Goal: Task Accomplishment & Management: Use online tool/utility

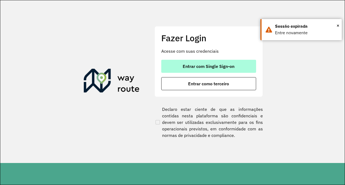
click at [219, 64] on span "Entrar com Single Sign-on" at bounding box center [209, 66] width 52 height 4
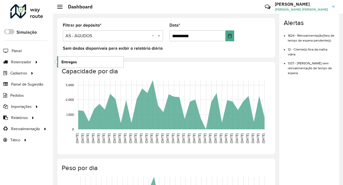
click at [62, 62] on span "Entregas" at bounding box center [69, 62] width 15 height 6
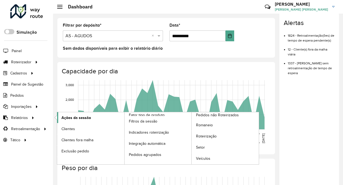
click at [100, 120] on link "Ações da sessão" at bounding box center [90, 117] width 67 height 11
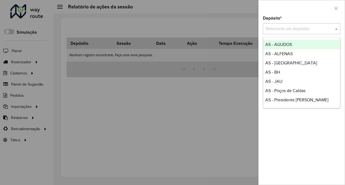
click at [330, 26] on div at bounding box center [302, 28] width 78 height 7
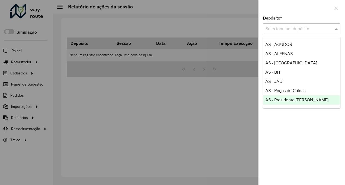
click at [251, 115] on div at bounding box center [172, 92] width 345 height 185
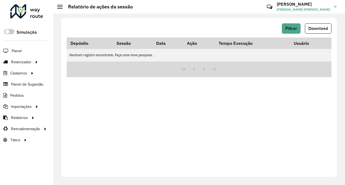
click at [285, 22] on div "Filtrar Download Depósito Sessão Data Ação Tempo Execução Usuário Nenhum regist…" at bounding box center [199, 97] width 276 height 159
click at [290, 28] on span "Filtrar" at bounding box center [291, 28] width 12 height 5
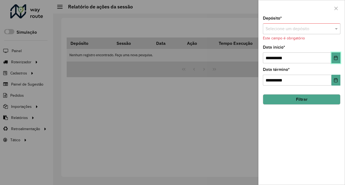
click at [337, 60] on button "Choose Date" at bounding box center [335, 57] width 9 height 11
click at [211, 71] on div at bounding box center [172, 92] width 345 height 185
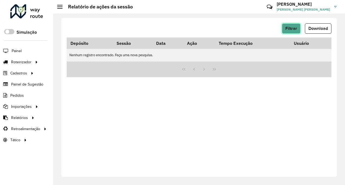
click at [289, 31] on button "Filtrar" at bounding box center [291, 28] width 19 height 10
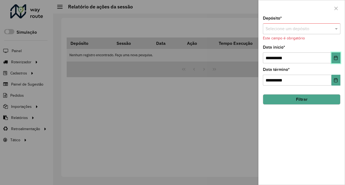
click at [336, 60] on button "Choose Date" at bounding box center [335, 57] width 9 height 11
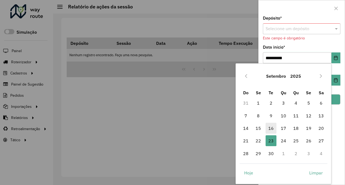
click at [269, 130] on span "16" at bounding box center [271, 127] width 11 height 11
type input "**********"
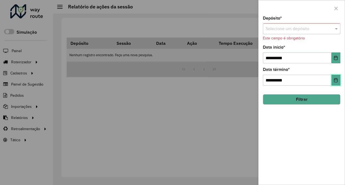
click at [335, 81] on icon "Choose Date" at bounding box center [336, 80] width 4 height 4
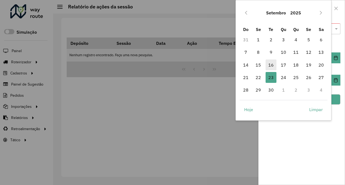
click at [272, 66] on span "16" at bounding box center [271, 64] width 11 height 11
type input "**********"
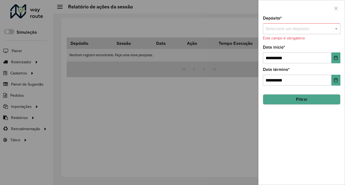
click at [289, 97] on button "Filtrar" at bounding box center [302, 99] width 78 height 10
click at [295, 102] on button "Filtrar" at bounding box center [302, 99] width 78 height 10
click at [299, 34] on div "Selecione um depósito" at bounding box center [302, 28] width 78 height 11
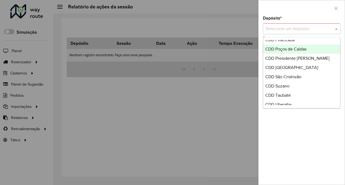
scroll to position [217, 0]
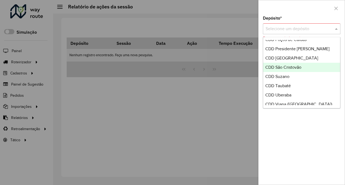
click at [292, 65] on span "CDD São Cristovão" at bounding box center [283, 67] width 36 height 5
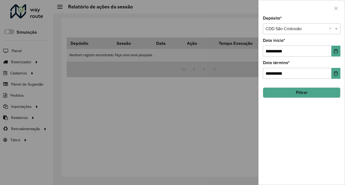
click at [295, 94] on button "Filtrar" at bounding box center [302, 92] width 78 height 10
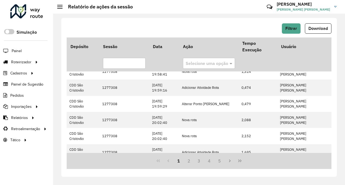
scroll to position [240, 0]
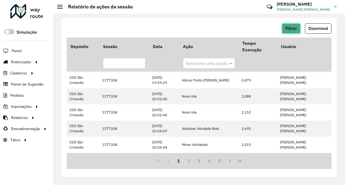
click at [290, 29] on span "Filtrar" at bounding box center [291, 28] width 12 height 5
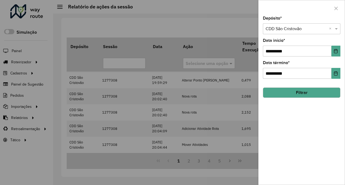
click at [213, 88] on div at bounding box center [172, 92] width 345 height 185
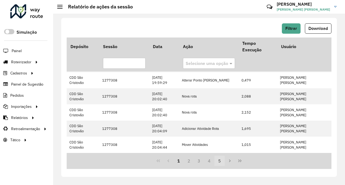
click at [220, 160] on button "5" at bounding box center [219, 160] width 10 height 10
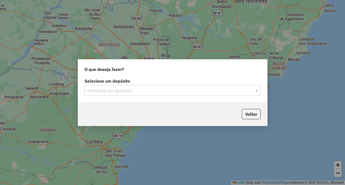
click at [121, 90] on input "text" at bounding box center [167, 90] width 160 height 7
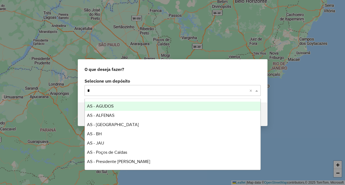
type input "**"
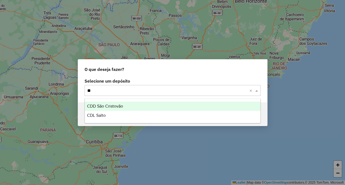
click at [118, 106] on span "CDD São Cristovão" at bounding box center [105, 106] width 36 height 5
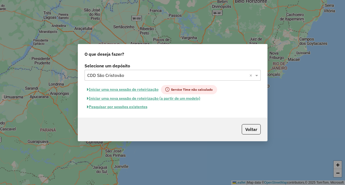
click at [136, 106] on button "Pesquisar por sessões existentes" at bounding box center [117, 106] width 65 height 8
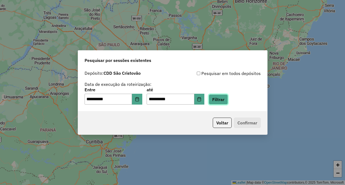
click at [224, 101] on button "Filtrar" at bounding box center [218, 99] width 19 height 10
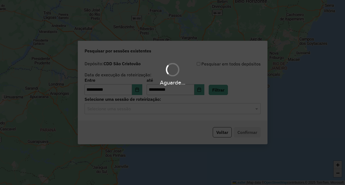
click at [209, 111] on div "Aguarde..." at bounding box center [172, 92] width 345 height 185
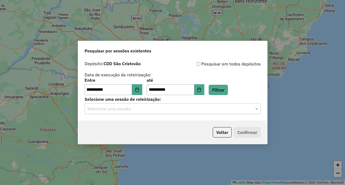
click at [207, 112] on div "Selecione uma sessão" at bounding box center [173, 108] width 176 height 11
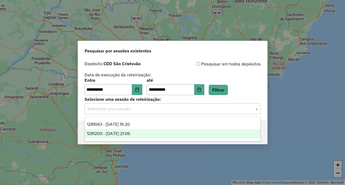
click at [190, 131] on div "1281200 - 23/09/2025 21:06" at bounding box center [173, 133] width 176 height 9
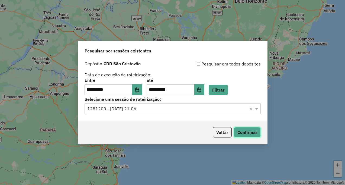
click at [250, 133] on button "Confirmar" at bounding box center [247, 132] width 27 height 10
click at [228, 88] on button "Filtrar" at bounding box center [218, 90] width 19 height 10
click at [244, 130] on button "Confirmar" at bounding box center [247, 132] width 27 height 10
click at [219, 133] on button "Voltar" at bounding box center [222, 132] width 19 height 10
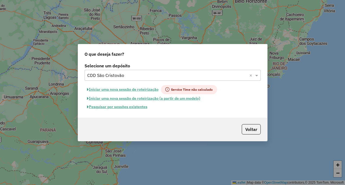
click at [141, 107] on button "Pesquisar por sessões existentes" at bounding box center [117, 106] width 65 height 8
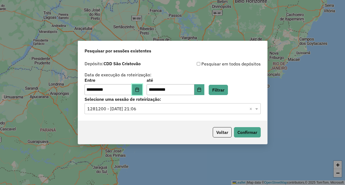
click at [142, 91] on button "Choose Date" at bounding box center [137, 89] width 10 height 11
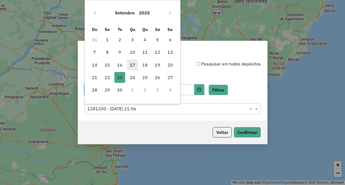
click at [136, 67] on span "17" at bounding box center [132, 64] width 11 height 11
type input "**********"
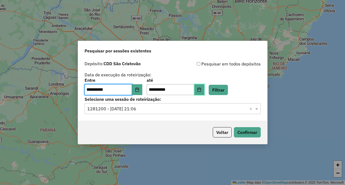
click at [201, 88] on icon "Choose Date" at bounding box center [200, 89] width 4 height 4
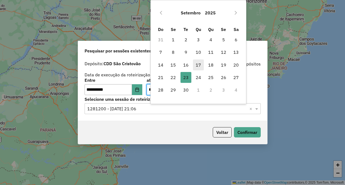
click at [201, 65] on span "17" at bounding box center [198, 64] width 11 height 11
type input "**********"
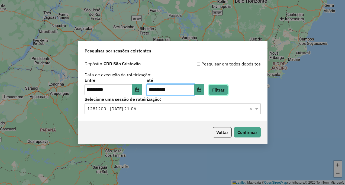
click at [226, 89] on button "Filtrar" at bounding box center [218, 90] width 19 height 10
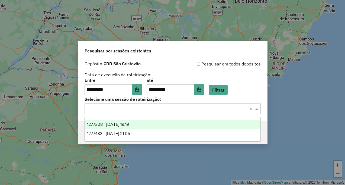
click at [208, 110] on input "text" at bounding box center [167, 108] width 160 height 7
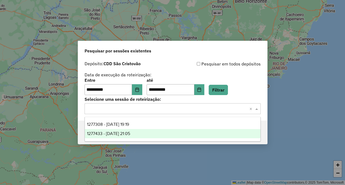
click at [196, 129] on div "1277433 - 17/09/2025 21:05" at bounding box center [173, 133] width 176 height 9
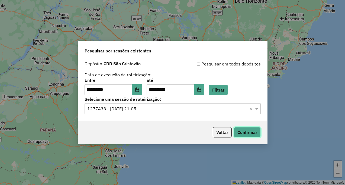
click at [244, 131] on button "Confirmar" at bounding box center [247, 132] width 27 height 10
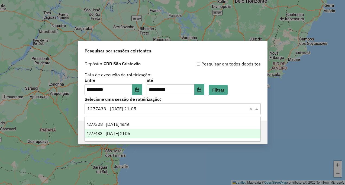
click at [220, 111] on input "text" at bounding box center [167, 108] width 160 height 7
click at [253, 169] on div "**********" at bounding box center [172, 92] width 345 height 185
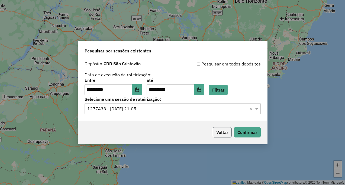
click at [220, 135] on button "Voltar" at bounding box center [222, 132] width 19 height 10
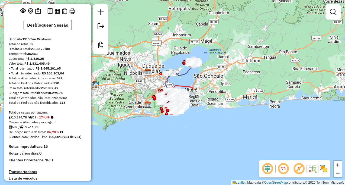
scroll to position [27, 0]
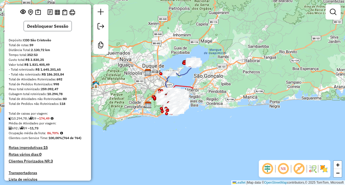
click at [56, 31] on button "Desbloquear Sessão" at bounding box center [48, 26] width 48 height 10
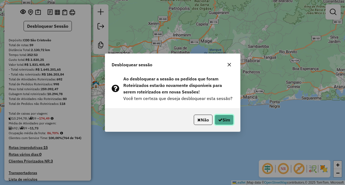
click at [233, 121] on button "Sim" at bounding box center [224, 119] width 19 height 10
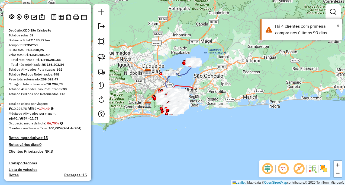
scroll to position [136, 0]
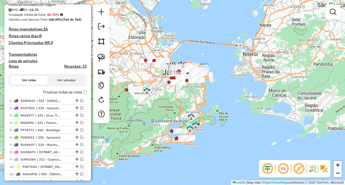
click at [298, 170] on em at bounding box center [298, 168] width 13 height 13
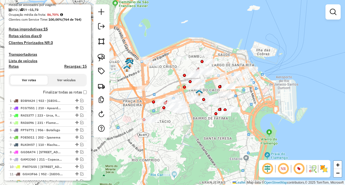
click at [327, 173] on div "NR" at bounding box center [295, 168] width 72 height 17
click at [324, 170] on img at bounding box center [324, 168] width 9 height 9
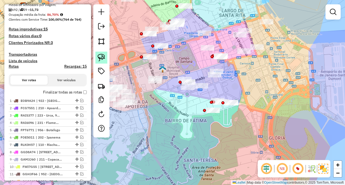
click at [103, 55] on img at bounding box center [102, 58] width 8 height 8
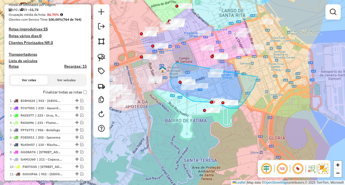
drag, startPoint x: 172, startPoint y: 67, endPoint x: 259, endPoint y: 75, distance: 87.1
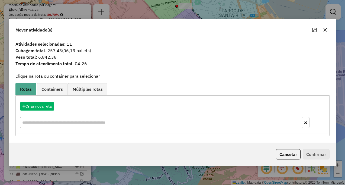
drag, startPoint x: 326, startPoint y: 30, endPoint x: 322, endPoint y: 30, distance: 4.4
click at [326, 30] on icon "button" at bounding box center [325, 30] width 4 height 4
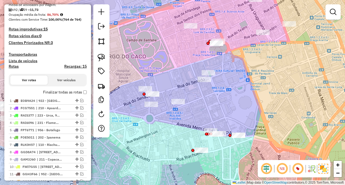
drag, startPoint x: 205, startPoint y: 143, endPoint x: 195, endPoint y: 134, distance: 13.5
click at [195, 134] on div "Janela de atendimento Grade de atendimento Capacidade Transportadoras Veículos …" at bounding box center [172, 92] width 345 height 185
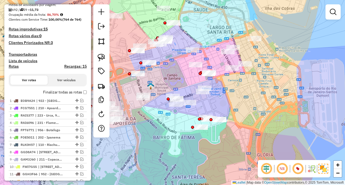
drag, startPoint x: 186, startPoint y: 97, endPoint x: 207, endPoint y: 98, distance: 21.2
click at [207, 98] on div "Janela de atendimento Grade de atendimento Capacidade Transportadoras Veículos …" at bounding box center [172, 92] width 345 height 185
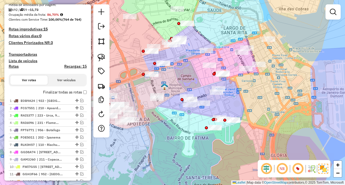
drag, startPoint x: 172, startPoint y: 114, endPoint x: 185, endPoint y: 113, distance: 13.3
click at [186, 114] on div "Janela de atendimento Grade de atendimento Capacidade Transportadoras Veículos …" at bounding box center [172, 92] width 345 height 185
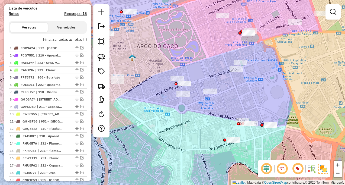
scroll to position [190, 0]
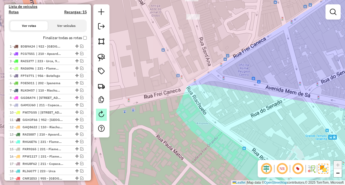
click at [101, 111] on em at bounding box center [101, 114] width 7 height 7
select select "*"
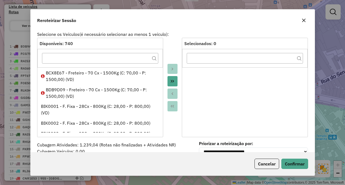
click at [303, 21] on icon "button" at bounding box center [304, 20] width 4 height 4
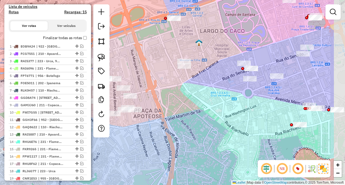
drag, startPoint x: 244, startPoint y: 77, endPoint x: 189, endPoint y: 82, distance: 55.3
click at [189, 82] on div "Janela de atendimento Grade de atendimento Capacidade Transportadoras Veículos …" at bounding box center [172, 92] width 345 height 185
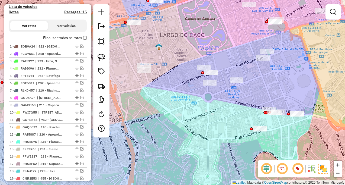
drag, startPoint x: 202, startPoint y: 93, endPoint x: 189, endPoint y: 96, distance: 13.1
click at [190, 96] on div "Janela de atendimento Grade de atendimento Capacidade Transportadoras Veículos …" at bounding box center [172, 92] width 345 height 185
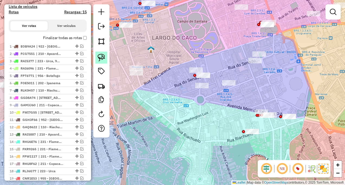
click at [105, 56] on img at bounding box center [102, 58] width 8 height 8
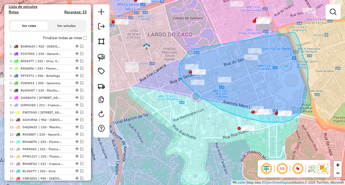
drag, startPoint x: 187, startPoint y: 54, endPoint x: 292, endPoint y: 32, distance: 107.5
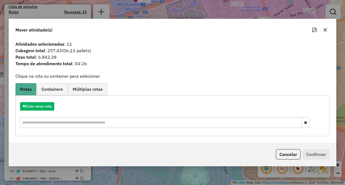
click at [325, 31] on icon "button" at bounding box center [325, 30] width 4 height 4
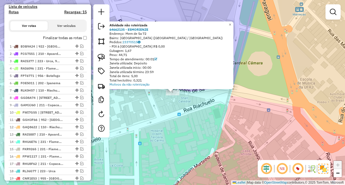
click at [247, 108] on div "Atividade não roteirizada 64662135 - ESMORIENZE Endereço: Mem de Sa 72 Bairro: …" at bounding box center [172, 92] width 345 height 185
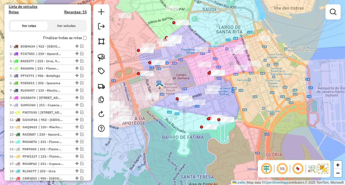
drag, startPoint x: 214, startPoint y: 102, endPoint x: 241, endPoint y: 127, distance: 36.4
click at [241, 127] on div "Janela de atendimento Grade de atendimento Capacidade Transportadoras Veículos …" at bounding box center [172, 92] width 345 height 185
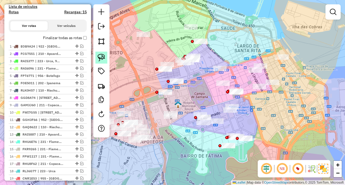
click at [105, 58] on link at bounding box center [101, 57] width 12 height 12
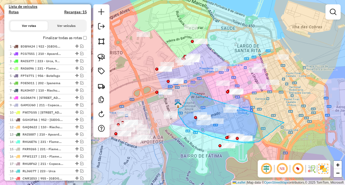
drag, startPoint x: 191, startPoint y: 93, endPoint x: 285, endPoint y: 121, distance: 98.8
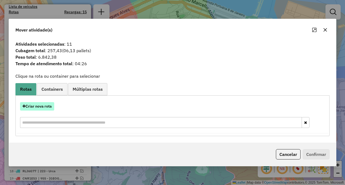
click at [49, 105] on button "Criar nova rota" at bounding box center [37, 106] width 34 height 8
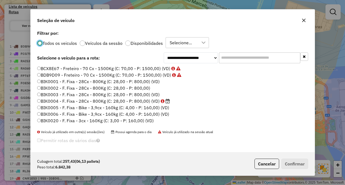
scroll to position [3, 2]
click at [82, 44] on div at bounding box center [82, 42] width 5 height 5
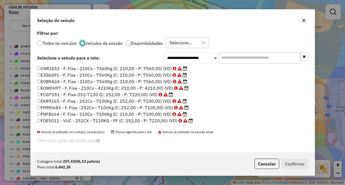
scroll to position [2, 0]
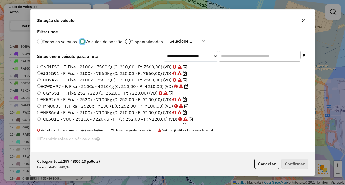
click at [128, 41] on div at bounding box center [127, 41] width 5 height 5
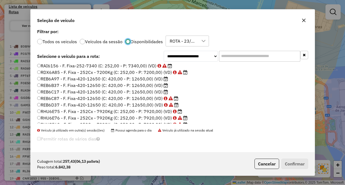
scroll to position [217, 0]
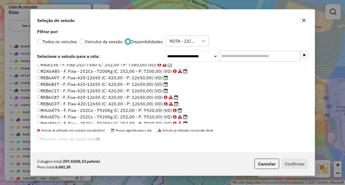
click at [149, 92] on label "REB6C17 - F. Fixa-420-12650 (C: 420,00 - P: 12650,00) (VD)" at bounding box center [102, 90] width 131 height 7
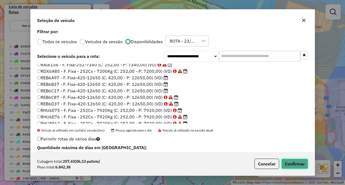
click at [284, 162] on button "Confirmar" at bounding box center [294, 163] width 27 height 10
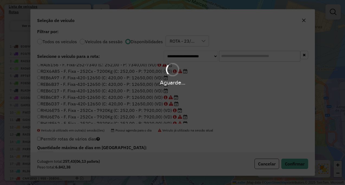
click at [306, 68] on div "Aguarde..." at bounding box center [172, 74] width 345 height 26
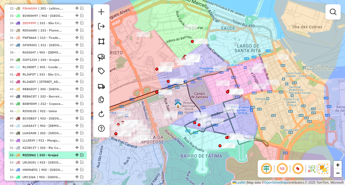
scroll to position [515, 0]
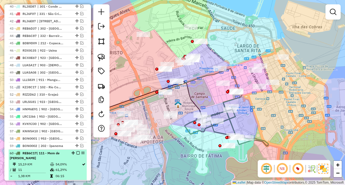
click at [68, 155] on div "60 - REB6C17 | 111 - Mem de Sá" at bounding box center [48, 155] width 76 height 10
select select "**********"
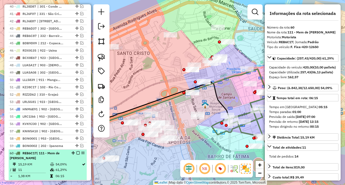
click at [77, 152] on em at bounding box center [77, 152] width 3 height 3
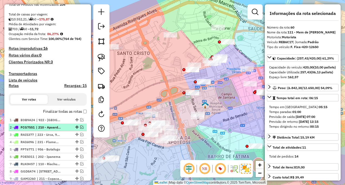
scroll to position [81, 0]
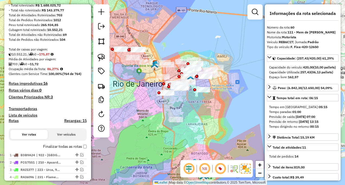
drag, startPoint x: 149, startPoint y: 123, endPoint x: 179, endPoint y: 109, distance: 32.5
click at [179, 109] on div "Janela de atendimento Grade de atendimento Capacidade Transportadoras Veículos …" at bounding box center [172, 92] width 345 height 185
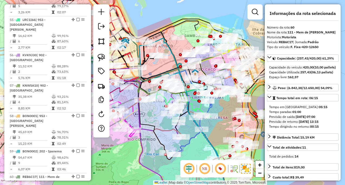
scroll to position [1843, 0]
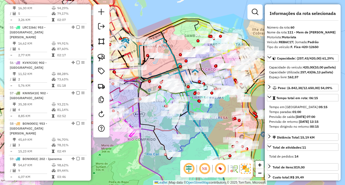
click at [77, 182] on em at bounding box center [77, 183] width 3 height 3
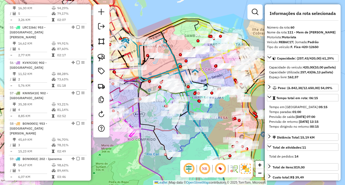
click at [80, 182] on em at bounding box center [81, 183] width 3 height 3
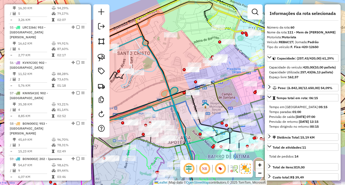
click at [76, 182] on div "60 - REB6C17 | 111 - Mem de Sá" at bounding box center [48, 187] width 76 height 10
click at [77, 182] on em at bounding box center [77, 183] width 3 height 3
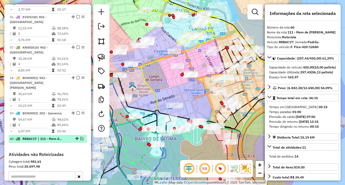
scroll to position [1883, 0]
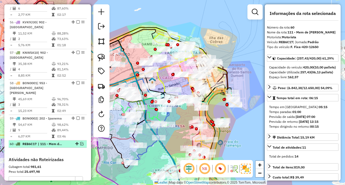
click at [80, 142] on em at bounding box center [81, 143] width 3 height 3
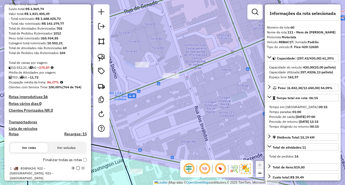
scroll to position [67, 0]
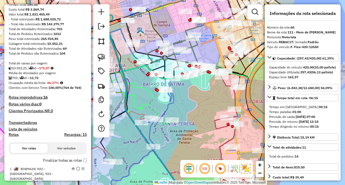
drag, startPoint x: 203, startPoint y: 92, endPoint x: 186, endPoint y: 91, distance: 17.1
click at [188, 91] on div "Janela de atendimento Grade de atendimento Capacidade Transportadoras Veículos …" at bounding box center [172, 92] width 345 height 185
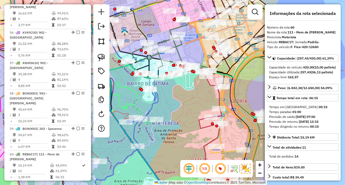
scroll to position [1910, 0]
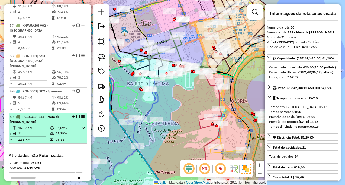
click at [70, 125] on td "54,09%" at bounding box center [68, 127] width 26 height 5
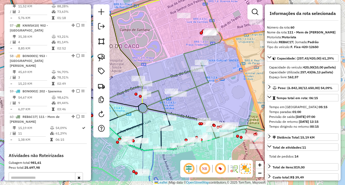
drag, startPoint x: 220, startPoint y: 136, endPoint x: 124, endPoint y: 111, distance: 98.4
click at [125, 111] on icon at bounding box center [190, 102] width 167 height 78
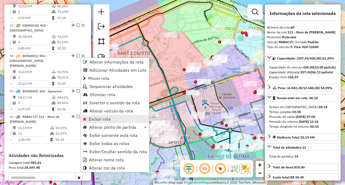
click at [97, 116] on link "Excluir rota" at bounding box center [115, 119] width 68 height 8
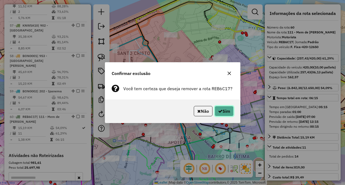
click at [215, 111] on button "Sim" at bounding box center [224, 111] width 19 height 10
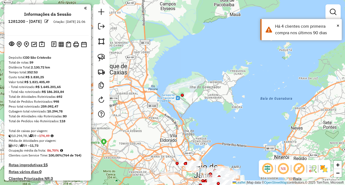
click at [302, 172] on em at bounding box center [298, 168] width 13 height 13
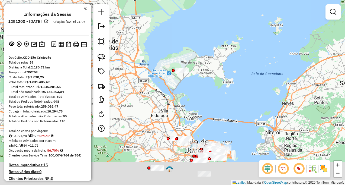
drag, startPoint x: 260, startPoint y: 127, endPoint x: 240, endPoint y: 71, distance: 59.2
click at [240, 71] on div "Janela de atendimento Grade de atendimento Capacidade Transportadoras Veículos …" at bounding box center [172, 92] width 345 height 185
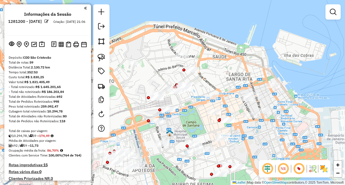
drag, startPoint x: 196, startPoint y: 129, endPoint x: 205, endPoint y: 115, distance: 16.3
click at [205, 116] on div "Janela de atendimento Grade de atendimento Capacidade Transportadoras Veículos …" at bounding box center [172, 92] width 345 height 185
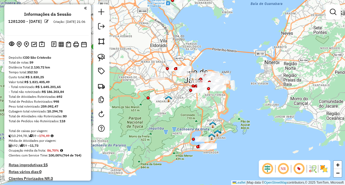
drag, startPoint x: 162, startPoint y: 95, endPoint x: 178, endPoint y: 102, distance: 17.9
click at [178, 102] on div "Janela de atendimento Grade de atendimento Capacidade Transportadoras Veículos …" at bounding box center [172, 92] width 345 height 185
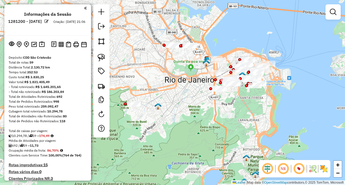
drag, startPoint x: 179, startPoint y: 92, endPoint x: 169, endPoint y: 99, distance: 12.1
click at [169, 99] on div "Janela de atendimento Grade de atendimento Capacidade Transportadoras Veículos …" at bounding box center [172, 92] width 345 height 185
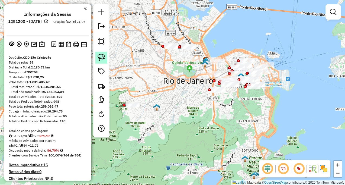
click at [100, 54] on img at bounding box center [102, 58] width 8 height 8
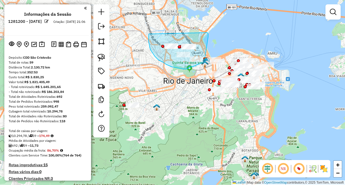
drag, startPoint x: 149, startPoint y: 34, endPoint x: 205, endPoint y: 33, distance: 56.7
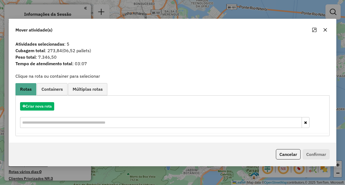
click at [322, 30] on button "button" at bounding box center [325, 29] width 9 height 9
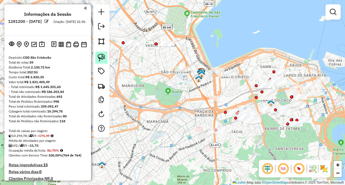
click at [101, 54] on img at bounding box center [102, 58] width 8 height 8
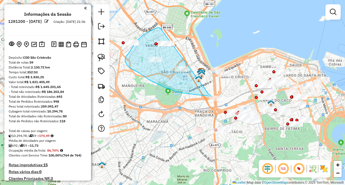
drag, startPoint x: 160, startPoint y: 28, endPoint x: 204, endPoint y: 88, distance: 74.4
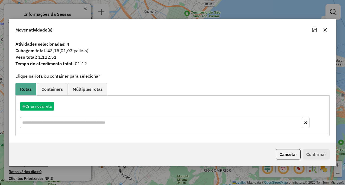
click at [325, 30] on icon "button" at bounding box center [326, 30] width 4 height 4
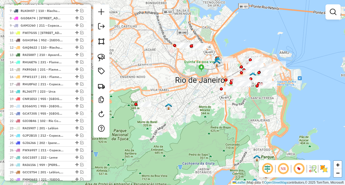
scroll to position [271, 0]
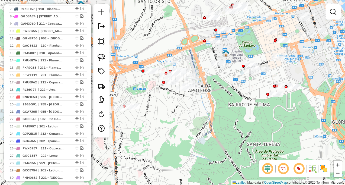
click at [325, 170] on img at bounding box center [324, 168] width 9 height 9
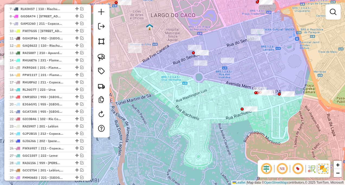
drag, startPoint x: 243, startPoint y: 92, endPoint x: 230, endPoint y: 101, distance: 16.1
click at [225, 106] on div "Janela de atendimento Grade de atendimento Capacidade Transportadoras Veículos …" at bounding box center [172, 92] width 345 height 185
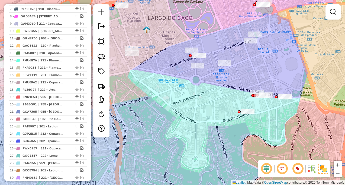
click at [227, 67] on div "Janela de atendimento Grade de atendimento Capacidade Transportadoras Veículos …" at bounding box center [172, 92] width 345 height 185
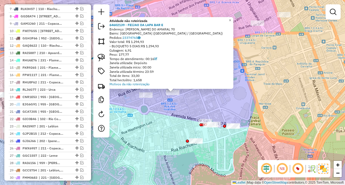
click at [223, 108] on div "Atividade não roteirizada 64602139 - FEIJAO DA LAPA BAR E Endereço: R UBALDINO …" at bounding box center [172, 92] width 345 height 185
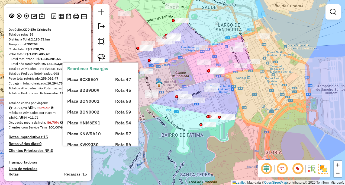
scroll to position [0, 0]
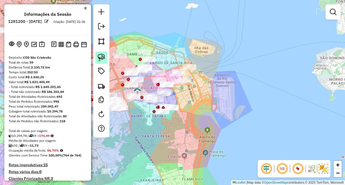
click at [104, 58] on img at bounding box center [102, 58] width 8 height 8
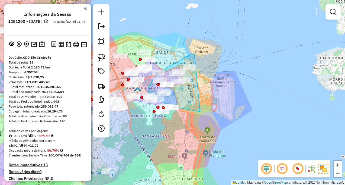
drag, startPoint x: 194, startPoint y: 54, endPoint x: 227, endPoint y: 112, distance: 66.6
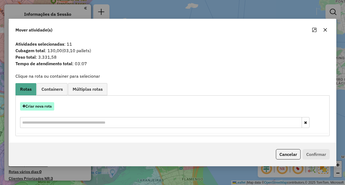
click at [43, 109] on button "Criar nova rota" at bounding box center [37, 106] width 34 height 8
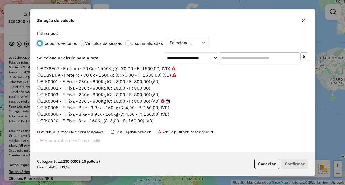
scroll to position [3, 2]
click at [85, 43] on label "Veículos da sessão" at bounding box center [103, 43] width 37 height 4
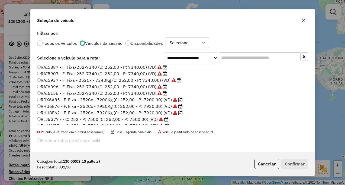
scroll to position [155, 0]
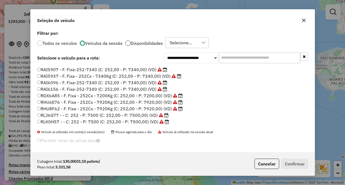
click at [128, 44] on div at bounding box center [127, 42] width 5 height 5
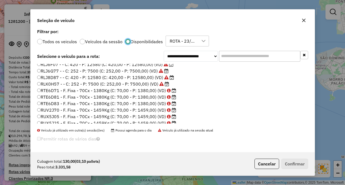
scroll to position [298, 0]
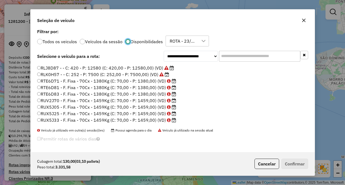
click at [306, 21] on icon "button" at bounding box center [304, 20] width 4 height 4
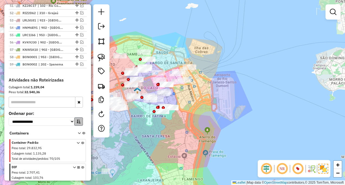
scroll to position [630, 0]
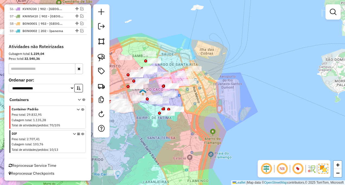
drag, startPoint x: 193, startPoint y: 99, endPoint x: 209, endPoint y: 103, distance: 16.4
click at [209, 103] on div "Janela de atendimento Grade de atendimento Capacidade Transportadoras Veículos …" at bounding box center [172, 92] width 345 height 185
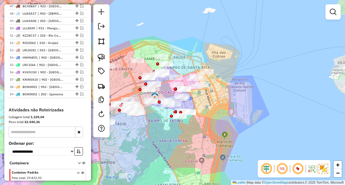
scroll to position [602, 0]
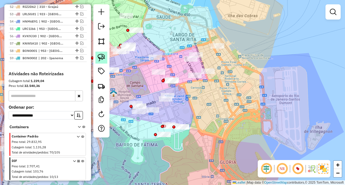
click at [101, 59] on img at bounding box center [102, 58] width 8 height 8
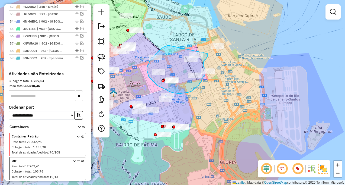
drag, startPoint x: 165, startPoint y: 47, endPoint x: 207, endPoint y: 53, distance: 43.1
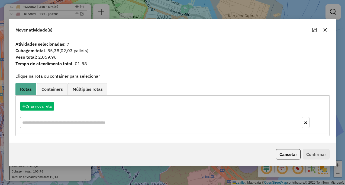
click at [323, 32] on icon "button" at bounding box center [325, 30] width 4 height 4
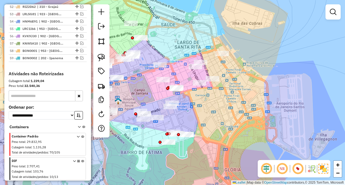
drag, startPoint x: 179, startPoint y: 110, endPoint x: 184, endPoint y: 118, distance: 9.2
click at [184, 118] on div "Janela de atendimento Grade de atendimento Capacidade Transportadoras Veículos …" at bounding box center [172, 92] width 345 height 185
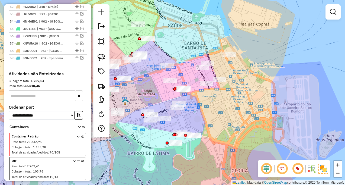
drag, startPoint x: 186, startPoint y: 125, endPoint x: 193, endPoint y: 125, distance: 7.3
click at [194, 125] on div "Janela de atendimento Grade de atendimento Capacidade Transportadoras Veículos …" at bounding box center [172, 92] width 345 height 185
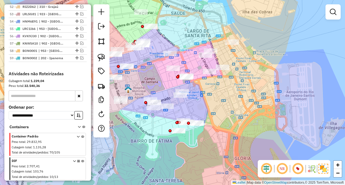
drag, startPoint x: 197, startPoint y: 124, endPoint x: 208, endPoint y: 104, distance: 22.5
click at [208, 106] on div "Janela de atendimento Grade de atendimento Capacidade Transportadoras Veículos …" at bounding box center [172, 92] width 345 height 185
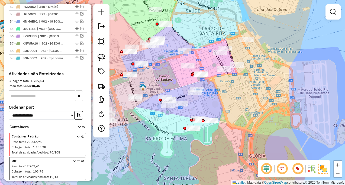
drag, startPoint x: 169, startPoint y: 120, endPoint x: 182, endPoint y: 121, distance: 13.1
click at [182, 121] on div "Janela de atendimento Grade de atendimento Capacidade Transportadoras Veículos …" at bounding box center [172, 92] width 345 height 185
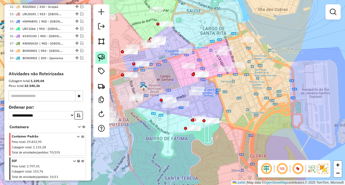
click at [102, 59] on img at bounding box center [102, 58] width 8 height 8
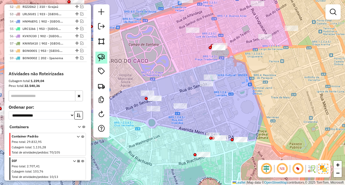
click at [105, 58] on img at bounding box center [102, 58] width 8 height 8
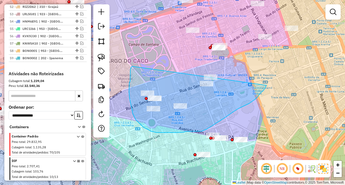
drag, startPoint x: 132, startPoint y: 66, endPoint x: 266, endPoint y: 84, distance: 134.8
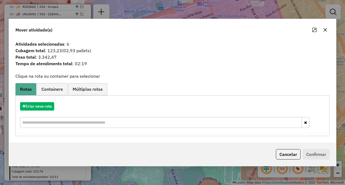
click at [326, 31] on icon "button" at bounding box center [326, 30] width 4 height 4
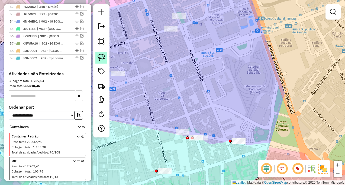
click at [100, 59] on img at bounding box center [102, 58] width 8 height 8
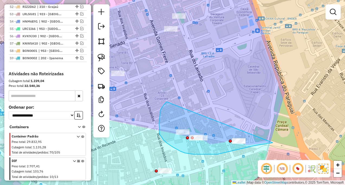
drag, startPoint x: 164, startPoint y: 104, endPoint x: 270, endPoint y: 140, distance: 111.9
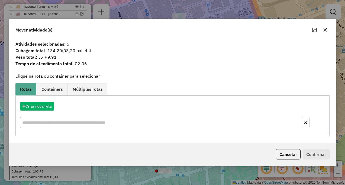
click at [326, 30] on icon "button" at bounding box center [325, 30] width 4 height 4
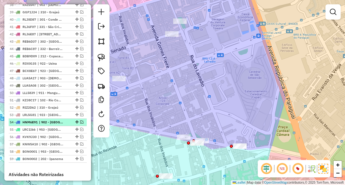
scroll to position [494, 0]
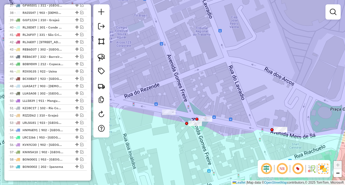
drag, startPoint x: 151, startPoint y: 131, endPoint x: 160, endPoint y: 145, distance: 16.2
click at [160, 145] on div "Janela de atendimento Grade de atendimento Capacidade Transportadoras Veículos …" at bounding box center [172, 92] width 345 height 185
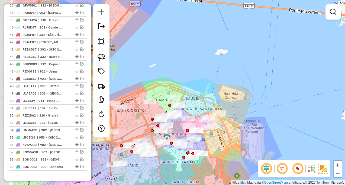
drag, startPoint x: 131, startPoint y: 155, endPoint x: 179, endPoint y: 159, distance: 47.6
click at [179, 159] on div "Janela de atendimento Grade de atendimento Capacidade Transportadoras Veículos …" at bounding box center [172, 92] width 345 height 185
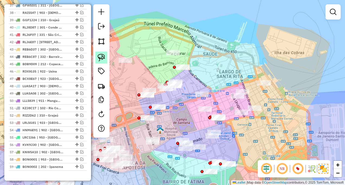
click at [101, 54] on img at bounding box center [102, 58] width 8 height 8
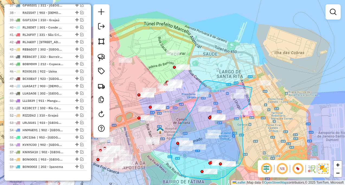
drag, startPoint x: 206, startPoint y: 80, endPoint x: 252, endPoint y: 87, distance: 46.3
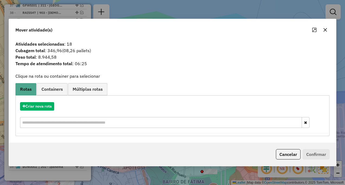
click at [324, 32] on button "button" at bounding box center [325, 29] width 9 height 9
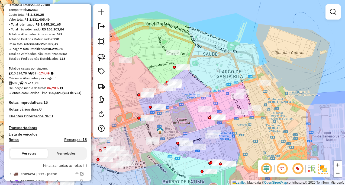
scroll to position [60, 0]
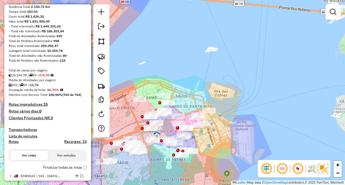
drag, startPoint x: 153, startPoint y: 165, endPoint x: 159, endPoint y: 148, distance: 18.3
click at [160, 153] on div "Janela de atendimento Grade de atendimento Capacidade Transportadoras Veículos …" at bounding box center [172, 92] width 345 height 185
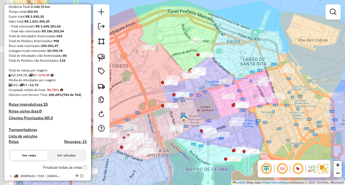
drag, startPoint x: 155, startPoint y: 142, endPoint x: 212, endPoint y: 149, distance: 57.8
click at [212, 149] on div "Janela de atendimento Grade de atendimento Capacidade Transportadoras Veículos …" at bounding box center [172, 92] width 345 height 185
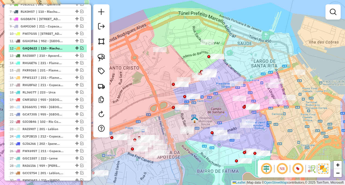
scroll to position [298, 0]
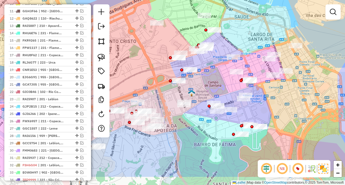
drag, startPoint x: 263, startPoint y: 125, endPoint x: 259, endPoint y: 96, distance: 29.6
click at [259, 96] on div "Janela de atendimento Grade de atendimento Capacidade Transportadoras Veículos …" at bounding box center [172, 92] width 345 height 185
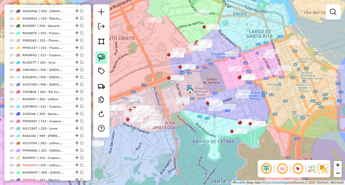
click at [102, 61] on img at bounding box center [102, 58] width 8 height 8
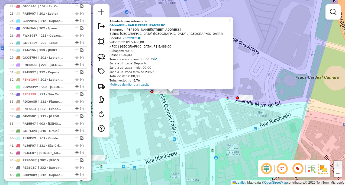
scroll to position [379, 0]
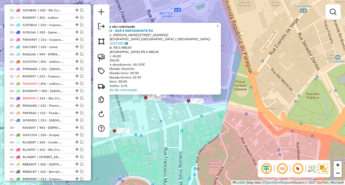
click at [155, 112] on div "Atividade não roteirizada 64666033 - BAR E RESTAURANTE RO Endereço: [PERSON_NAM…" at bounding box center [172, 92] width 345 height 185
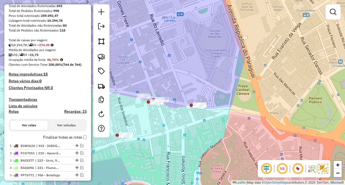
scroll to position [81, 0]
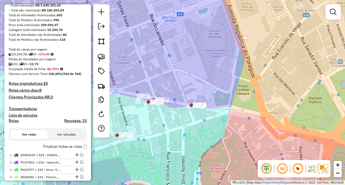
click at [47, 99] on h4 "Clientes Priorizados NR: 3" at bounding box center [48, 97] width 78 height 5
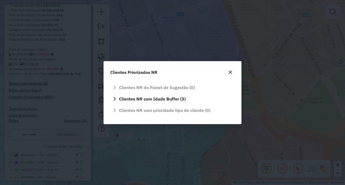
scroll to position [0, 0]
click at [227, 72] on button "button" at bounding box center [230, 72] width 9 height 9
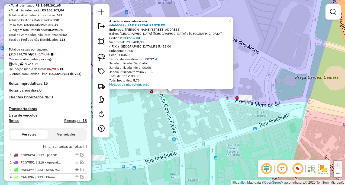
click at [161, 111] on div "Atividade não roteirizada 64666033 - BAR E RESTAURANTE RO Endereço: [PERSON_NAM…" at bounding box center [172, 92] width 345 height 185
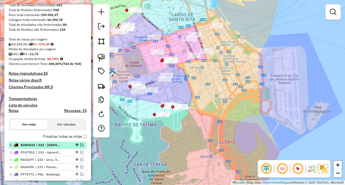
scroll to position [88, 0]
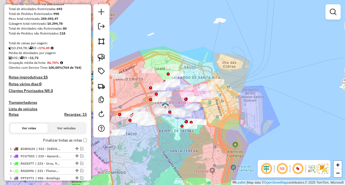
drag, startPoint x: 136, startPoint y: 127, endPoint x: 176, endPoint y: 137, distance: 41.1
click at [176, 137] on div "Janela de atendimento Grade de atendimento Capacidade Transportadoras Veículos …" at bounding box center [172, 92] width 345 height 185
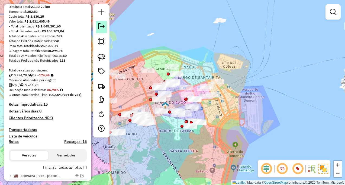
click at [105, 29] on link at bounding box center [101, 27] width 11 height 12
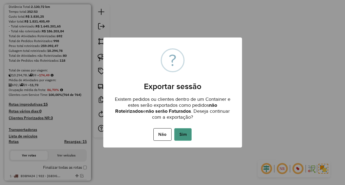
click at [190, 134] on button "Sim" at bounding box center [182, 134] width 17 height 12
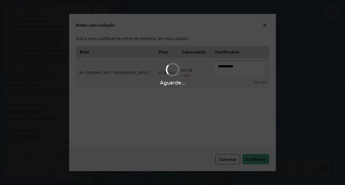
scroll to position [1, 0]
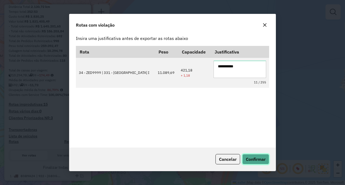
click at [255, 160] on span "Confirmar" at bounding box center [256, 158] width 20 height 5
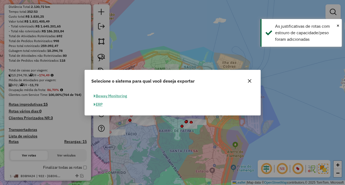
click at [100, 104] on button "ERP" at bounding box center [98, 104] width 14 height 8
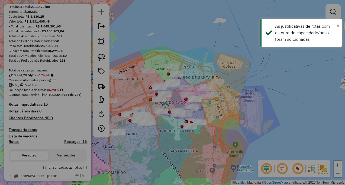
select select "*********"
select select "**"
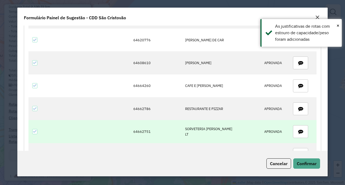
scroll to position [217, 0]
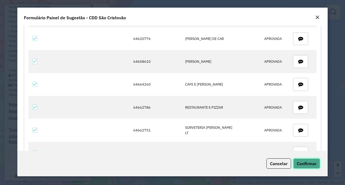
click at [312, 166] on button "Confirmar" at bounding box center [306, 163] width 27 height 10
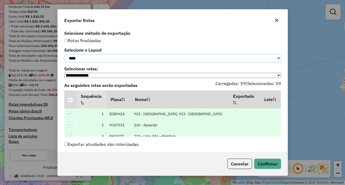
click at [167, 57] on select "**********" at bounding box center [172, 58] width 217 height 8
select select "*********"
click at [64, 54] on select "**********" at bounding box center [172, 58] width 217 height 8
click at [102, 148] on label "Exportar atividades não roteirizadas" at bounding box center [101, 144] width 75 height 10
click at [265, 166] on button "Confirmar" at bounding box center [267, 163] width 27 height 10
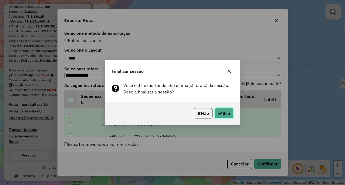
click at [216, 112] on button "Sim" at bounding box center [224, 113] width 19 height 10
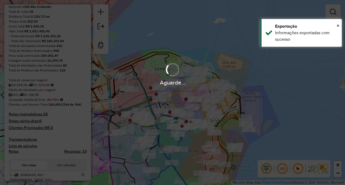
scroll to position [75, 0]
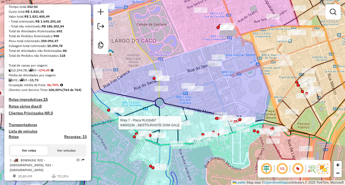
select select "**********"
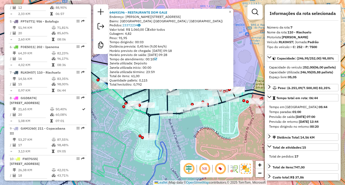
scroll to position [399, 0]
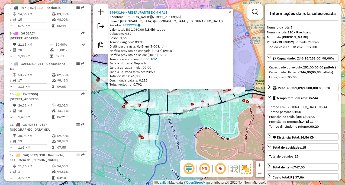
click at [191, 130] on div "64693196 - RESTAURANTE DOM GALE Endereço: R ANDRE CAVALCANTI 40 Bairro: CENTRO …" at bounding box center [172, 92] width 345 height 185
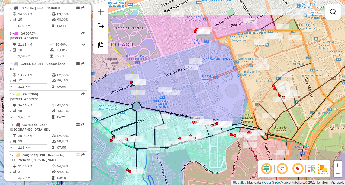
drag, startPoint x: 211, startPoint y: 120, endPoint x: 198, endPoint y: 155, distance: 37.6
click at [198, 155] on div "Janela de atendimento Grade de atendimento Capacidade Transportadoras Veículos …" at bounding box center [172, 92] width 345 height 185
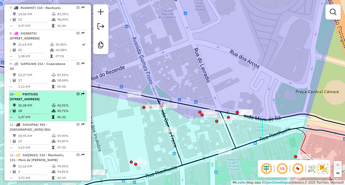
click at [70, 112] on td "43,71%" at bounding box center [70, 110] width 27 height 5
select select "**********"
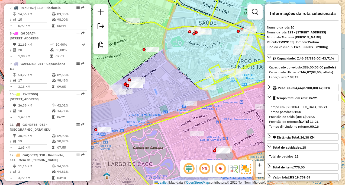
drag, startPoint x: 227, startPoint y: 92, endPoint x: 220, endPoint y: 100, distance: 10.0
click at [220, 100] on div "Janela de atendimento Grade de atendimento Capacidade Transportadoras Veículos …" at bounding box center [172, 92] width 345 height 185
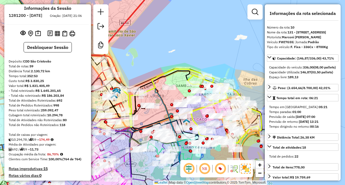
scroll to position [0, 0]
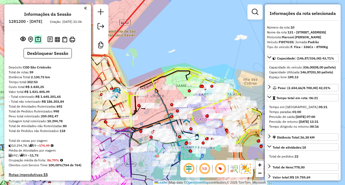
click at [39, 43] on img at bounding box center [38, 39] width 6 height 6
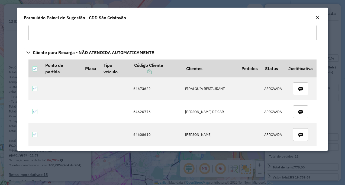
scroll to position [108, 0]
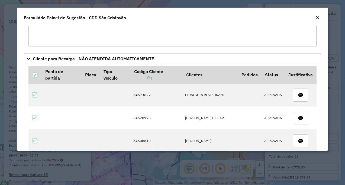
click at [316, 20] on div "Close" at bounding box center [317, 17] width 4 height 7
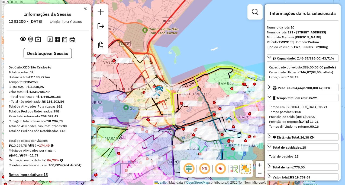
drag, startPoint x: 158, startPoint y: 67, endPoint x: 218, endPoint y: 63, distance: 60.6
click at [218, 63] on div "Janela de atendimento Grade de atendimento Capacidade Transportadoras Veículos …" at bounding box center [172, 92] width 345 height 185
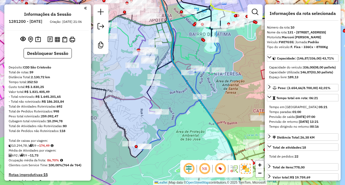
drag, startPoint x: 211, startPoint y: 140, endPoint x: 165, endPoint y: 148, distance: 46.6
click at [165, 148] on div "Janela de atendimento Grade de atendimento Capacidade Transportadoras Veículos …" at bounding box center [172, 92] width 345 height 185
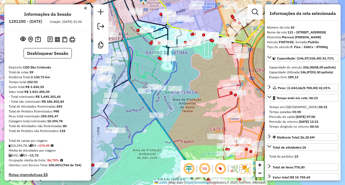
drag, startPoint x: 183, startPoint y: 133, endPoint x: 157, endPoint y: 156, distance: 34.9
click at [157, 156] on icon at bounding box center [116, 108] width 170 height 221
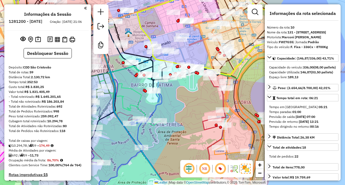
drag, startPoint x: 183, startPoint y: 83, endPoint x: 186, endPoint y: 110, distance: 27.1
click at [186, 109] on div "Janela de atendimento Grade de atendimento Capacidade Transportadoras Veículos …" at bounding box center [172, 92] width 345 height 185
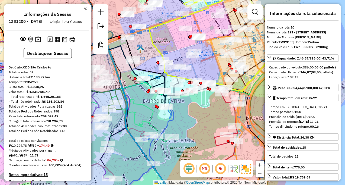
drag, startPoint x: 183, startPoint y: 120, endPoint x: 194, endPoint y: 127, distance: 12.3
click at [194, 127] on div "Janela de atendimento Grade de atendimento Capacidade Transportadoras Veículos …" at bounding box center [172, 92] width 345 height 185
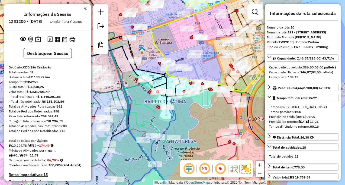
drag, startPoint x: 190, startPoint y: 127, endPoint x: 217, endPoint y: 121, distance: 27.9
click at [217, 123] on div "Janela de atendimento Grade de atendimento Capacidade Transportadoras Veículos …" at bounding box center [172, 92] width 345 height 185
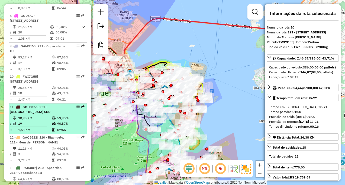
scroll to position [434, 0]
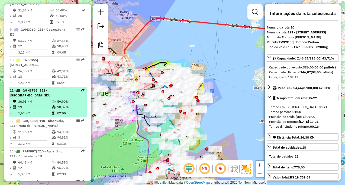
click at [62, 112] on td "07:55" at bounding box center [70, 112] width 27 height 5
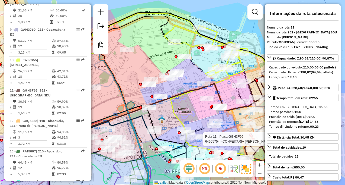
click at [258, 140] on div at bounding box center [257, 141] width 3 height 3
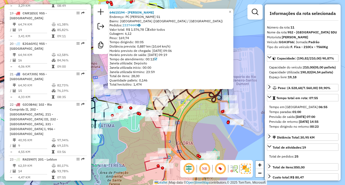
scroll to position [516, 0]
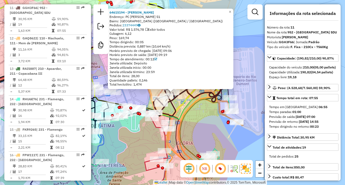
click at [186, 117] on icon at bounding box center [211, 146] width 64 height 113
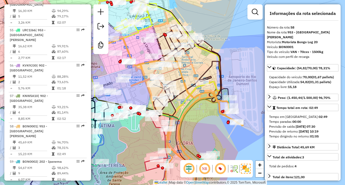
scroll to position [1907, 0]
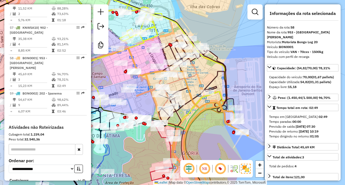
drag, startPoint x: 202, startPoint y: 121, endPoint x: 208, endPoint y: 137, distance: 17.3
click at [208, 137] on div "Janela de atendimento Grade de atendimento Capacidade Transportadoras Veículos …" at bounding box center [172, 92] width 345 height 185
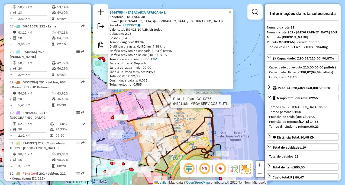
scroll to position [516, 0]
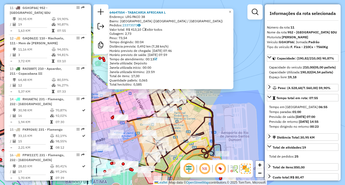
click at [180, 115] on icon at bounding box center [154, 136] width 60 height 64
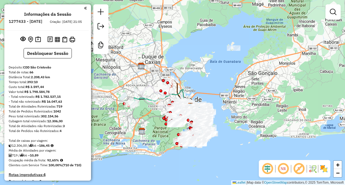
click at [301, 167] on em at bounding box center [298, 168] width 13 height 13
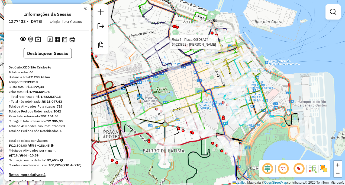
select select "**********"
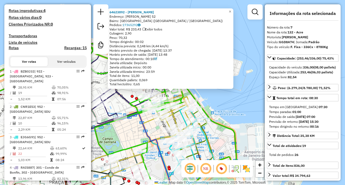
scroll to position [409, 0]
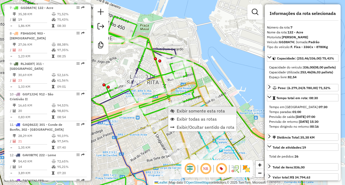
click at [183, 112] on span "Exibir somente esta rota" at bounding box center [201, 110] width 48 height 4
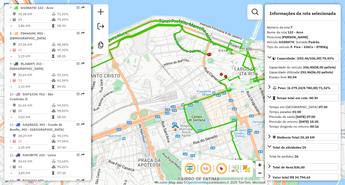
click at [244, 169] on img at bounding box center [246, 168] width 9 height 9
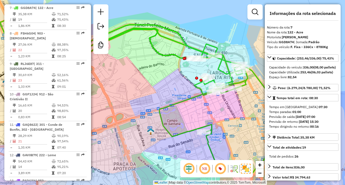
drag, startPoint x: 196, startPoint y: 121, endPoint x: 171, endPoint y: 125, distance: 25.2
click at [171, 125] on div "Janela de atendimento Grade de atendimento Capacidade Transportadoras Veículos …" at bounding box center [172, 92] width 345 height 185
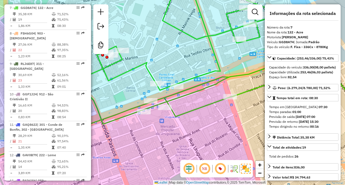
drag, startPoint x: 226, startPoint y: 110, endPoint x: 204, endPoint y: 111, distance: 22.5
click at [204, 111] on div "Janela de atendimento Grade de atendimento Capacidade Transportadoras Veículos …" at bounding box center [172, 92] width 345 height 185
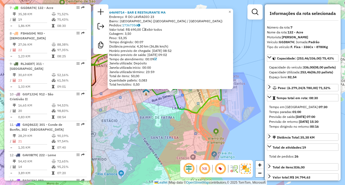
click at [170, 128] on div "64698714 - BAR E RESTAURANTE MA Endereço: R DO LAVRADIO 23 Bairro: [GEOGRAPHIC_…" at bounding box center [172, 92] width 345 height 185
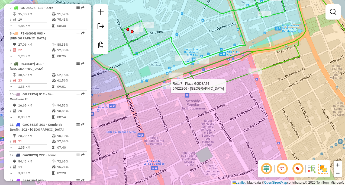
select select "**********"
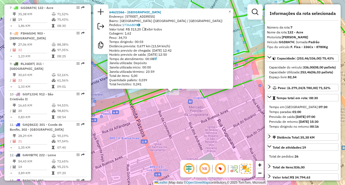
click at [176, 98] on div "Rota 7 - Placa GGD8A74 64622366 - [GEOGRAPHIC_DATA] 64622366 - [GEOGRAPHIC_DATA…" at bounding box center [172, 92] width 345 height 185
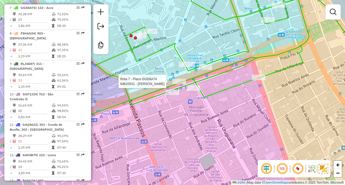
select select "**********"
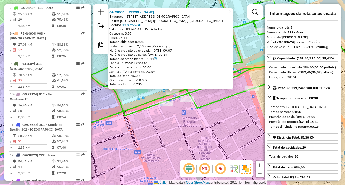
click at [179, 105] on div "64620531 - [PERSON_NAME] DE PAIVA Endereço: 081 [GEOGRAPHIC_DATA] 00 Bairro: [G…" at bounding box center [172, 92] width 345 height 185
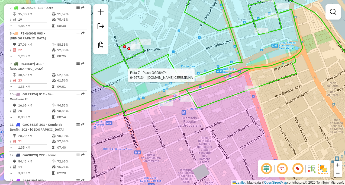
select select "**********"
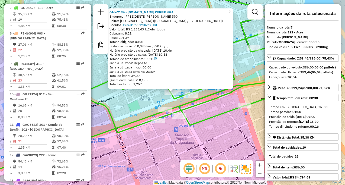
click at [208, 109] on div "64667134 - [DOMAIN_NAME] CEREJINHA Endereço: PRESIDENTE [PERSON_NAME] 590 Bairr…" at bounding box center [172, 92] width 345 height 185
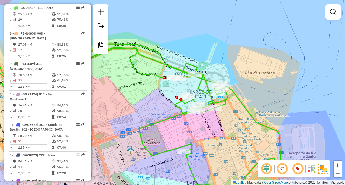
drag, startPoint x: 211, startPoint y: 124, endPoint x: 203, endPoint y: 118, distance: 9.7
click at [205, 121] on div "Janela de atendimento Grade de atendimento Capacidade Transportadoras Veículos …" at bounding box center [172, 92] width 345 height 185
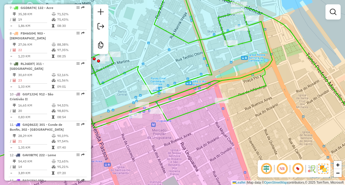
drag, startPoint x: 179, startPoint y: 107, endPoint x: 191, endPoint y: 106, distance: 12.5
click at [194, 107] on icon at bounding box center [183, 73] width 414 height 180
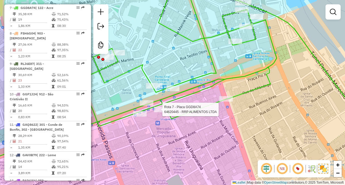
select select "**********"
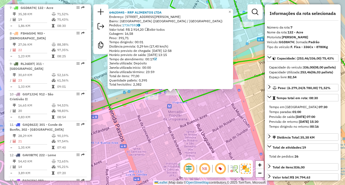
click at [170, 120] on div "64620445 - RRP ALIMENTOS LTDA Endereço: [STREET_ADDRESS] [GEOGRAPHIC_DATA]: 173…" at bounding box center [172, 92] width 345 height 185
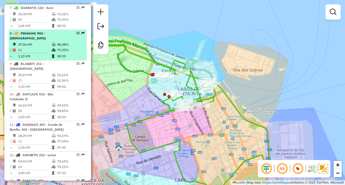
click at [64, 47] on td "97,35%" at bounding box center [70, 49] width 27 height 5
select select "**********"
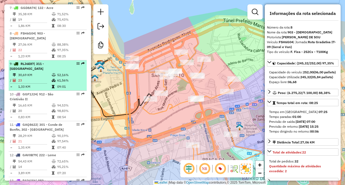
click at [63, 72] on td "52,16%" at bounding box center [70, 74] width 27 height 5
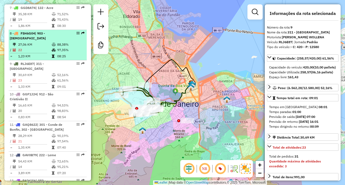
click at [67, 53] on td "08:25" at bounding box center [70, 55] width 27 height 5
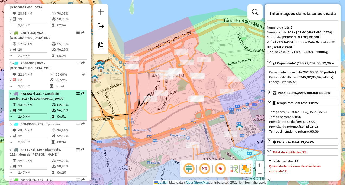
scroll to position [247, 0]
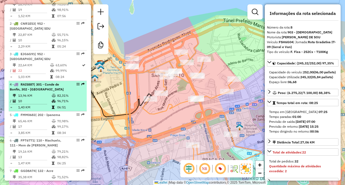
click at [57, 91] on div "4 - RAI5887 | 301 - Conde de Bonfin, 302 - [GEOGRAPHIC_DATA]" at bounding box center [38, 87] width 57 height 10
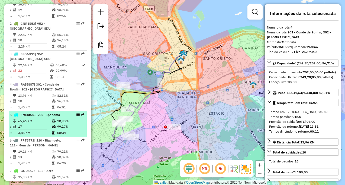
click at [66, 120] on td "70,98%" at bounding box center [70, 120] width 27 height 5
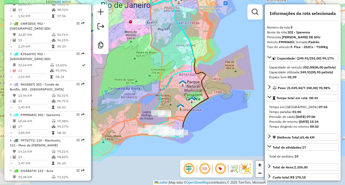
drag, startPoint x: 153, startPoint y: 125, endPoint x: 154, endPoint y: 87, distance: 38.2
click at [154, 88] on div "Janela de atendimento Grade de atendimento Capacidade Transportadoras Veículos …" at bounding box center [172, 92] width 345 height 185
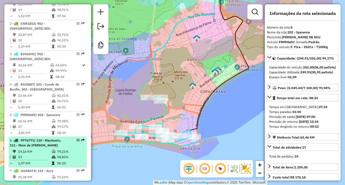
click at [56, 143] on div "6 - FPT6771 | 110 - Riachuelo, 111 - Mem de Sá" at bounding box center [38, 143] width 57 height 10
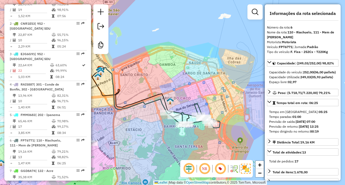
drag, startPoint x: 139, startPoint y: 131, endPoint x: 177, endPoint y: 93, distance: 53.5
click at [174, 101] on div "Janela de atendimento Grade de atendimento Capacidade Transportadoras Veículos …" at bounding box center [172, 92] width 345 height 185
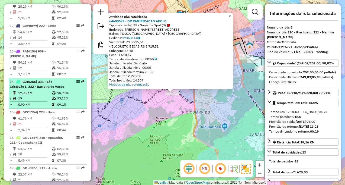
scroll to position [545, 0]
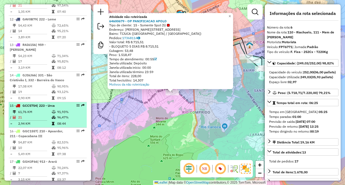
click at [66, 110] on table "61,76 KM 91,93% / 21 96,47% = 2,94 KM 08:44" at bounding box center [48, 117] width 76 height 17
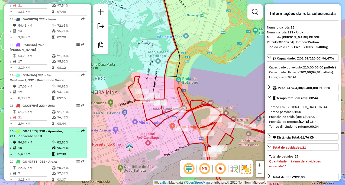
click at [69, 129] on li "16 - GGC1557 | 210 - Apoardor, 211 - Copacabana III 54,87 KM 82,53% / 10 95,96%…" at bounding box center [48, 142] width 78 height 30
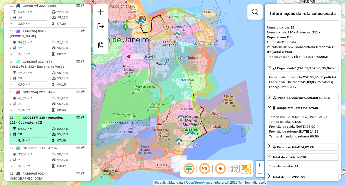
scroll to position [572, 0]
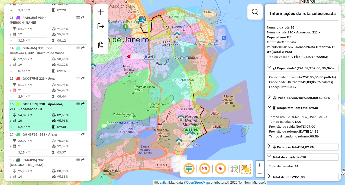
click at [57, 143] on td "97,37%" at bounding box center [70, 145] width 27 height 5
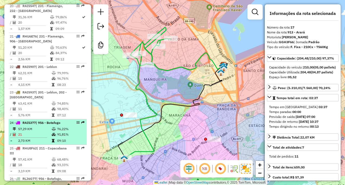
scroll to position [843, 0]
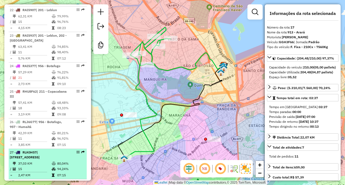
click at [48, 150] on div "27 - RLK0H57 | 131 - [STREET_ADDRESS]" at bounding box center [38, 155] width 57 height 10
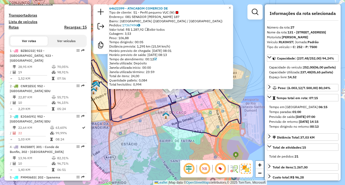
scroll to position [190, 0]
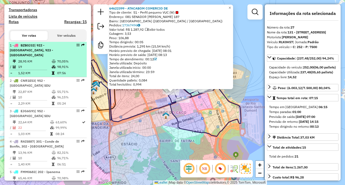
click at [45, 63] on td "28,95 KM" at bounding box center [35, 61] width 34 height 5
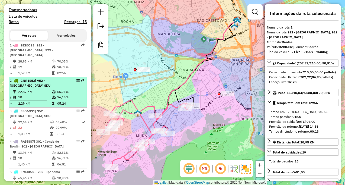
click at [51, 85] on div "2 - CNR1E53 | 952 - [GEOGRAPHIC_DATA] SDU" at bounding box center [38, 83] width 57 height 10
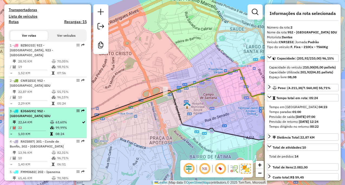
click at [53, 115] on div "3 - EJG6G91 | 952 - [GEOGRAPHIC_DATA] SDU" at bounding box center [38, 113] width 57 height 10
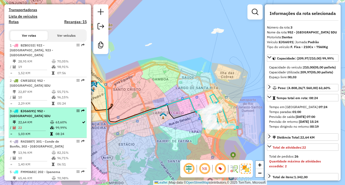
click at [53, 130] on table "22,64 KM 63,60% / 22 99,99% = 1,03 KM 08:24" at bounding box center [48, 127] width 76 height 17
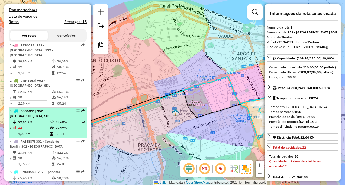
scroll to position [217, 0]
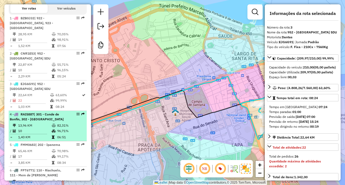
click at [58, 129] on td "96,71%" at bounding box center [70, 130] width 27 height 5
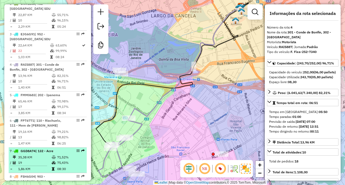
scroll to position [298, 0]
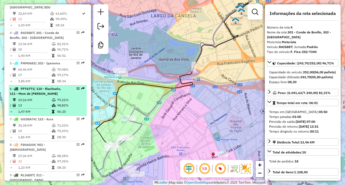
click at [55, 98] on icon at bounding box center [54, 99] width 4 height 3
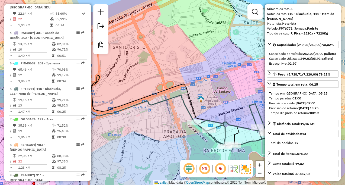
scroll to position [27, 0]
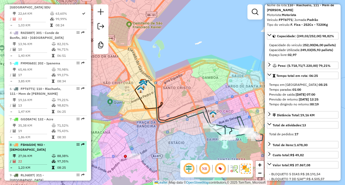
click at [43, 147] on div "8 - FSH6G04 | 903 - [DEMOGRAPHIC_DATA]" at bounding box center [38, 147] width 57 height 10
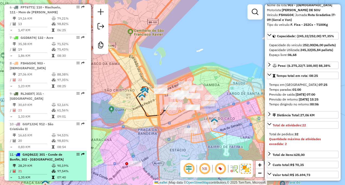
scroll to position [407, 0]
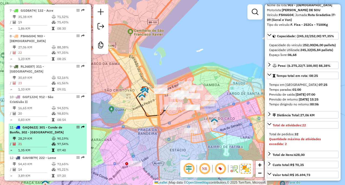
click at [65, 147] on td "07:40" at bounding box center [70, 149] width 27 height 5
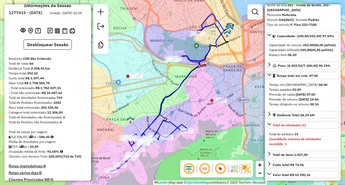
scroll to position [0, 0]
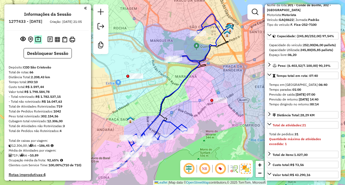
click at [38, 43] on img at bounding box center [38, 39] width 6 height 6
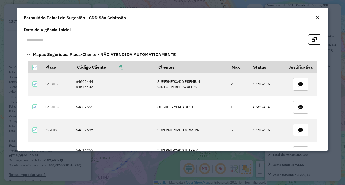
click at [315, 17] on em "Close" at bounding box center [317, 17] width 4 height 4
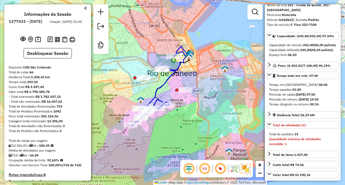
drag, startPoint x: 137, startPoint y: 139, endPoint x: 149, endPoint y: 136, distance: 11.7
click at [149, 136] on div "Janela de atendimento Grade de atendimento Capacidade Transportadoras Veículos …" at bounding box center [172, 92] width 345 height 185
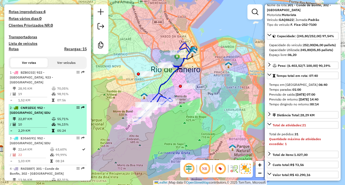
scroll to position [190, 0]
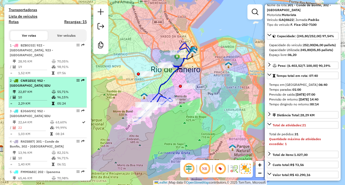
click at [57, 100] on table "22,87 KM 55,71% / 10 96,15% = 2,29 KM 05:24" at bounding box center [48, 97] width 76 height 17
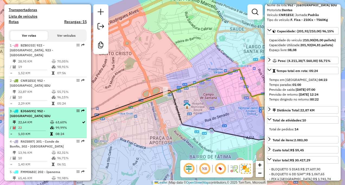
click at [49, 118] on div "3 - EJG6G91 | 952 - Cinelândia SDU" at bounding box center [38, 113] width 57 height 10
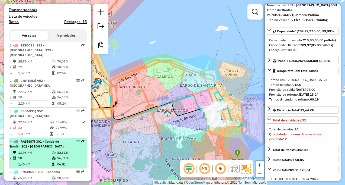
click at [65, 154] on td "82,31%" at bounding box center [70, 152] width 27 height 5
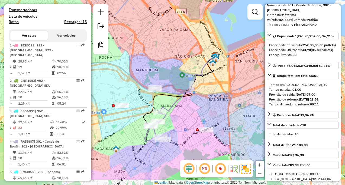
drag, startPoint x: 147, startPoint y: 147, endPoint x: 181, endPoint y: 117, distance: 45.5
click at [181, 117] on div "Janela de atendimento Grade de atendimento Capacidade Transportadoras Veículos …" at bounding box center [172, 92] width 345 height 185
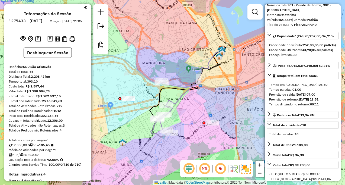
scroll to position [0, 0]
click at [102, 16] on link at bounding box center [100, 13] width 11 height 12
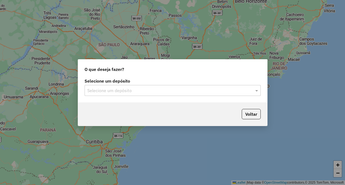
click at [181, 91] on input "text" at bounding box center [167, 90] width 160 height 7
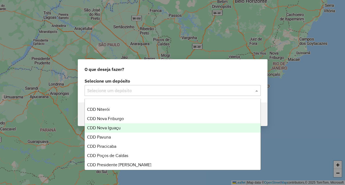
scroll to position [190, 0]
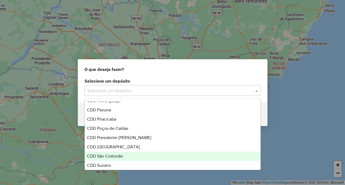
click at [131, 152] on div "CDD São Cristovão" at bounding box center [173, 155] width 176 height 9
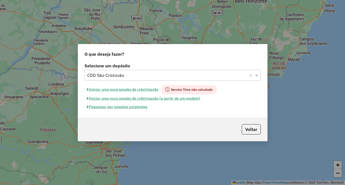
click at [133, 107] on button "Pesquisar por sessões existentes" at bounding box center [117, 106] width 65 height 8
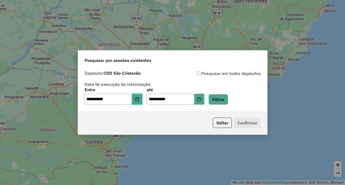
click at [139, 96] on button "Choose Date" at bounding box center [137, 98] width 10 height 11
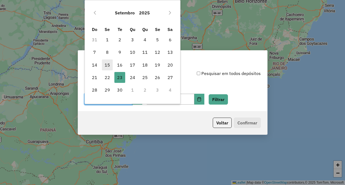
click at [105, 66] on span "15" at bounding box center [107, 64] width 11 height 11
type input "**********"
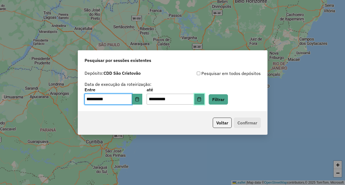
click at [201, 98] on icon "Choose Date" at bounding box center [200, 99] width 4 height 4
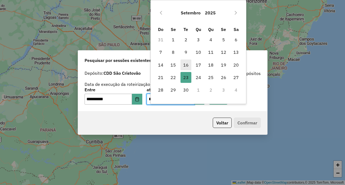
click at [186, 66] on span "16" at bounding box center [185, 64] width 11 height 11
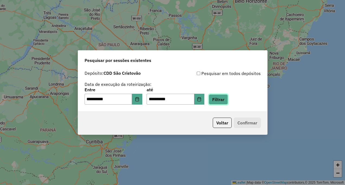
click at [228, 103] on button "Filtrar" at bounding box center [218, 99] width 19 height 10
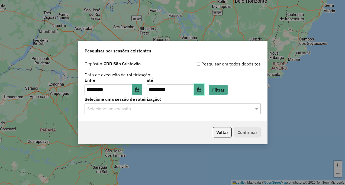
click at [201, 89] on icon "Choose Date" at bounding box center [199, 89] width 4 height 4
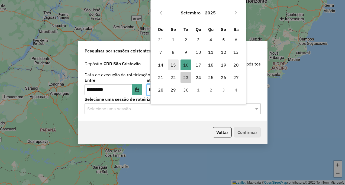
click at [175, 64] on span "15" at bounding box center [173, 64] width 11 height 11
type input "**********"
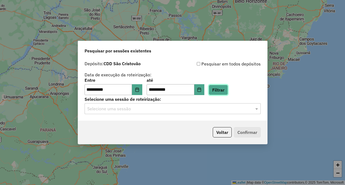
click at [222, 91] on button "Filtrar" at bounding box center [218, 90] width 19 height 10
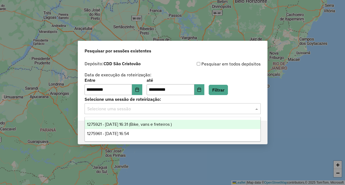
click at [197, 113] on div "Selecione uma sessão" at bounding box center [173, 108] width 176 height 11
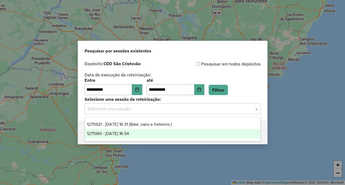
click at [191, 134] on div "1275961 - 15/09/2025 16:54" at bounding box center [173, 133] width 176 height 9
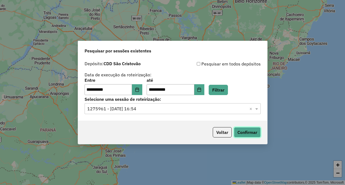
click at [247, 135] on button "Confirmar" at bounding box center [247, 132] width 27 height 10
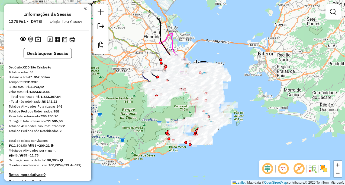
click at [299, 168] on em at bounding box center [298, 168] width 13 height 13
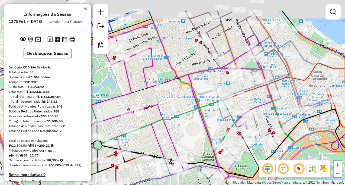
drag, startPoint x: 177, startPoint y: 55, endPoint x: 247, endPoint y: 127, distance: 100.6
click at [248, 127] on div "Janela de atendimento Grade de atendimento Capacidade Transportadoras Veículos …" at bounding box center [172, 92] width 345 height 185
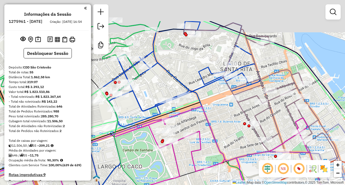
drag, startPoint x: 259, startPoint y: 38, endPoint x: 266, endPoint y: 88, distance: 50.4
click at [267, 88] on div "Janela de atendimento Grade de atendimento Capacidade Transportadoras Veículos …" at bounding box center [172, 92] width 345 height 185
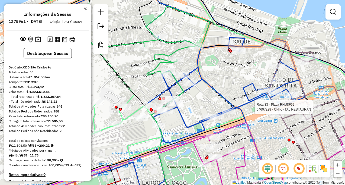
drag, startPoint x: 180, startPoint y: 105, endPoint x: 220, endPoint y: 105, distance: 39.3
click at [223, 105] on div "Rota 33 - Placa RHU8F62 64607228 - CHIK - TAL RESTAURAN Janela de atendimento G…" at bounding box center [172, 92] width 345 height 185
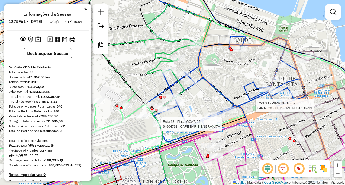
select select "**********"
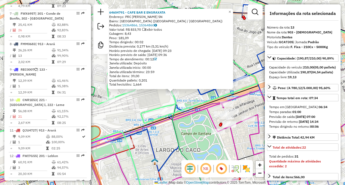
scroll to position [562, 0]
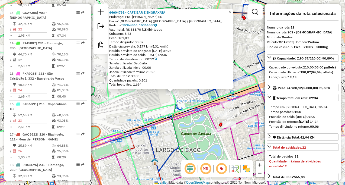
click at [161, 123] on icon at bounding box center [172, 141] width 413 height 105
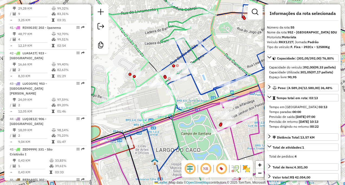
scroll to position [1839, 0]
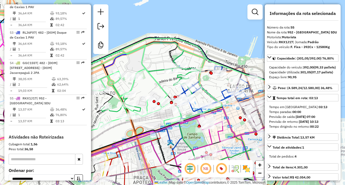
drag, startPoint x: 136, startPoint y: 141, endPoint x: 146, endPoint y: 139, distance: 9.4
click at [148, 142] on icon at bounding box center [133, 134] width 211 height 113
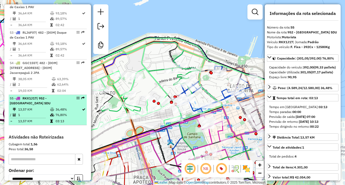
click at [60, 112] on td "76,80%" at bounding box center [68, 114] width 26 height 5
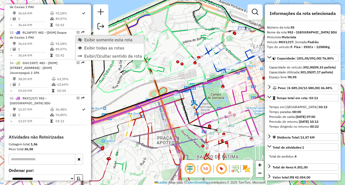
click at [91, 41] on span "Exibir somente esta rota" at bounding box center [108, 39] width 48 height 4
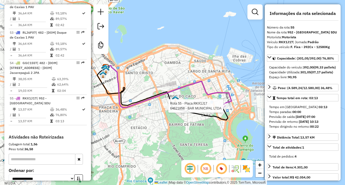
click at [221, 107] on div "Rota 55 - Placa RKX1J17 64621858 - BAR MUNICIPAL LTDA Janela de atendimento Gra…" at bounding box center [172, 92] width 345 height 185
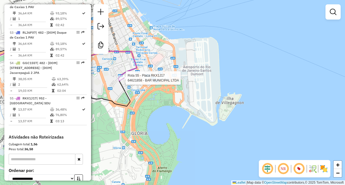
select select "**********"
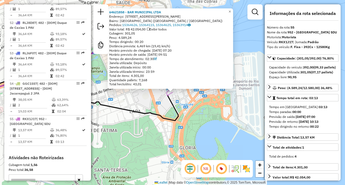
scroll to position [1785, 0]
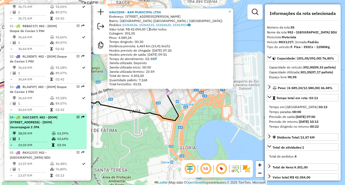
click at [58, 136] on td "62,64%" at bounding box center [70, 138] width 27 height 5
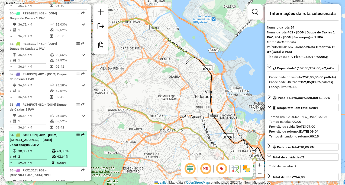
scroll to position [1758, 0]
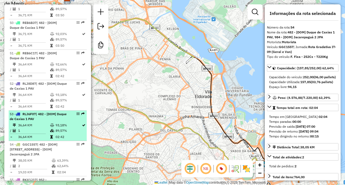
click at [60, 134] on td "02:42" at bounding box center [68, 136] width 26 height 5
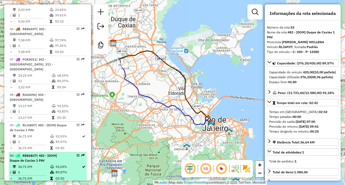
scroll to position [1595, 0]
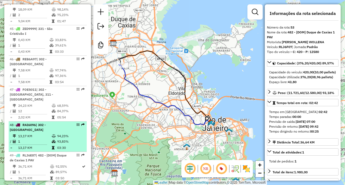
click at [62, 145] on td "03:30" at bounding box center [70, 147] width 27 height 5
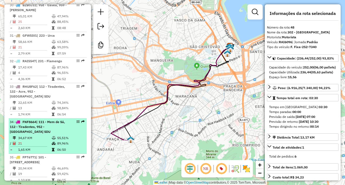
scroll to position [1108, 0]
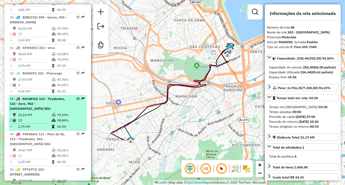
click at [58, 112] on td "74,34%" at bounding box center [70, 114] width 27 height 5
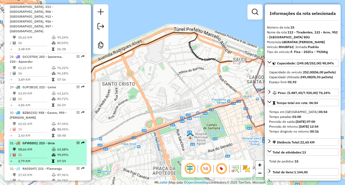
scroll to position [999, 0]
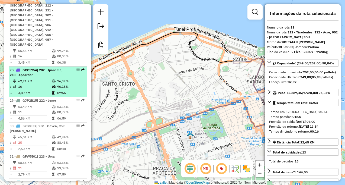
click at [56, 66] on li "28 - GCC5754 | 202 - Ipanema, 210 - Apoardor 62,21 KM 76,32% / 16 96,18% = 3,89…" at bounding box center [48, 81] width 78 height 30
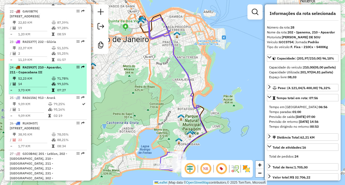
scroll to position [809, 0]
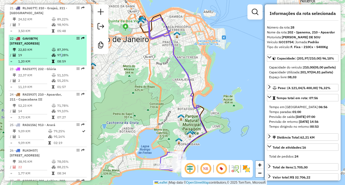
click at [59, 52] on td "97,28%" at bounding box center [70, 54] width 27 height 5
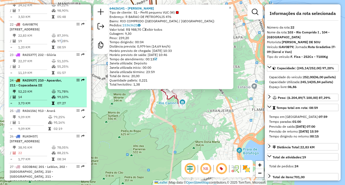
scroll to position [808, 0]
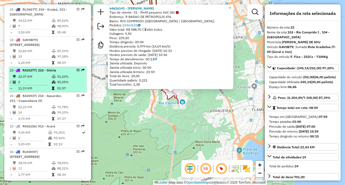
click at [54, 79] on td at bounding box center [53, 81] width 5 height 5
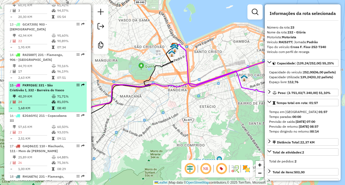
scroll to position [537, 0]
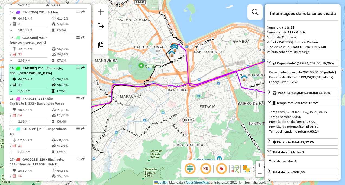
click at [57, 82] on td "96,19%" at bounding box center [70, 84] width 27 height 5
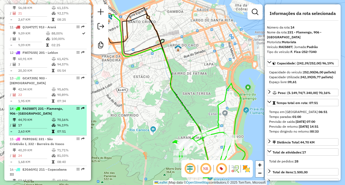
scroll to position [483, 0]
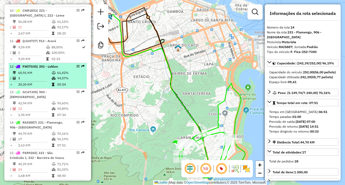
click at [55, 82] on td at bounding box center [53, 84] width 5 height 5
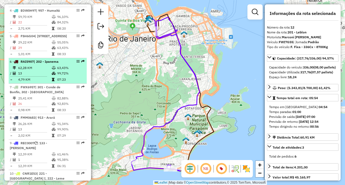
scroll to position [293, 0]
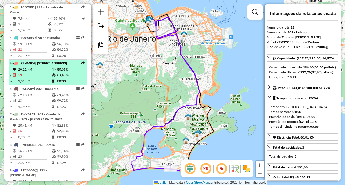
click at [53, 78] on table "29,22 KM 55,05% / 29 63,43% = 1,01 KM 08:33" at bounding box center [48, 75] width 76 height 17
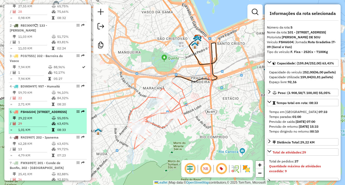
scroll to position [239, 0]
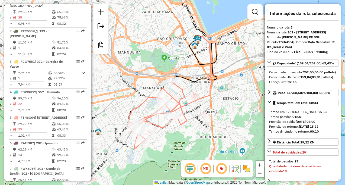
click at [246, 172] on img at bounding box center [246, 168] width 9 height 9
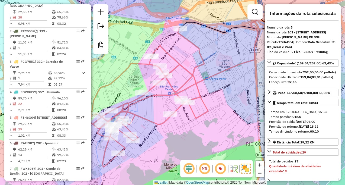
drag, startPoint x: 174, startPoint y: 133, endPoint x: 183, endPoint y: 133, distance: 9.2
click at [184, 134] on div "Janela de atendimento Grade de atendimento Capacidade Transportadoras Veículos …" at bounding box center [172, 92] width 345 height 185
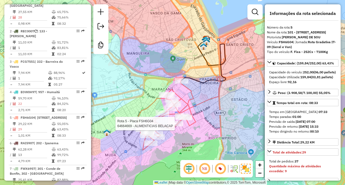
click at [178, 126] on div at bounding box center [177, 123] width 14 height 5
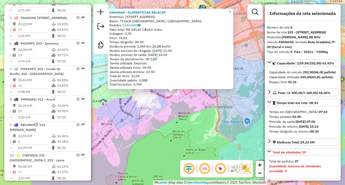
scroll to position [344, 0]
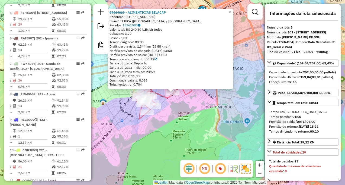
click at [175, 125] on div "64664669 - ALIMENTICIAS BELACAP Endereço: R CONDE DE BONFIM 62 Bairro: TIJUCA (…" at bounding box center [172, 92] width 345 height 185
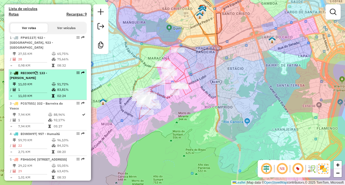
scroll to position [181, 0]
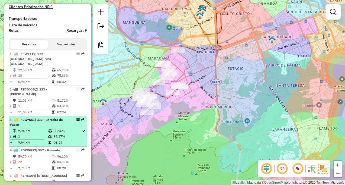
click at [52, 118] on div "3 - FCG7551 | 332 - Barreira do Vasco" at bounding box center [38, 122] width 57 height 10
select select "**********"
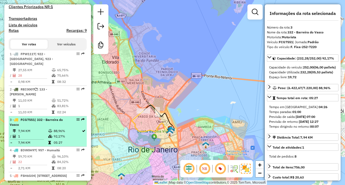
click at [63, 140] on td "05:27" at bounding box center [67, 142] width 28 height 5
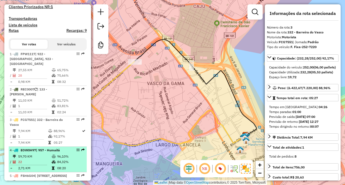
click at [49, 148] on span "| 957 - Humaitá" at bounding box center [48, 150] width 24 height 4
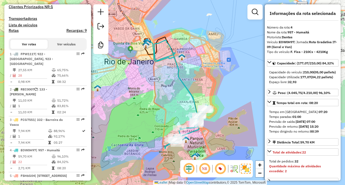
drag, startPoint x: 121, startPoint y: 137, endPoint x: 132, endPoint y: 134, distance: 11.0
click at [133, 135] on div "Janela de atendimento Grade de atendimento Capacidade Transportadoras Veículos …" at bounding box center [172, 92] width 345 height 185
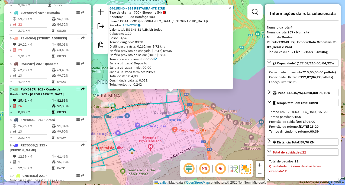
scroll to position [291, 0]
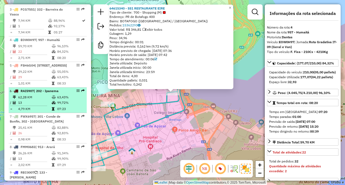
click at [46, 96] on td "62,28 KM" at bounding box center [35, 96] width 34 height 5
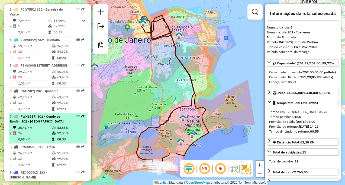
click at [45, 113] on li "7 - FWX6957 | 301 - Conde de Bonfin, 302 - Maracanã 25,41 KM 82,88% / 26 92,83%…" at bounding box center [48, 128] width 78 height 30
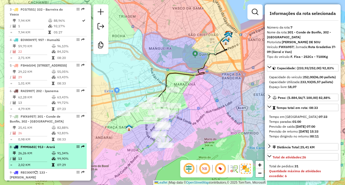
click at [46, 162] on td "2,02 KM" at bounding box center [35, 164] width 34 height 5
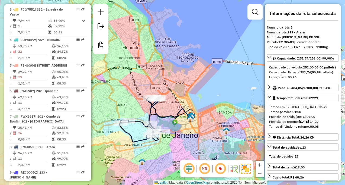
drag, startPoint x: 115, startPoint y: 150, endPoint x: 130, endPoint y: 144, distance: 16.2
click at [130, 144] on div "Janela de atendimento Grade de atendimento Capacidade Transportadoras Veículos …" at bounding box center [172, 92] width 345 height 185
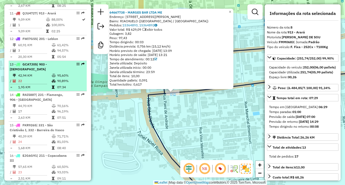
scroll to position [511, 0]
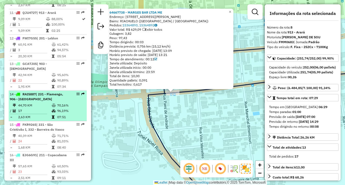
click at [65, 108] on table "44,70 KM 70,16% / 17 96,19% = 2,63 KM 07:51" at bounding box center [48, 110] width 76 height 17
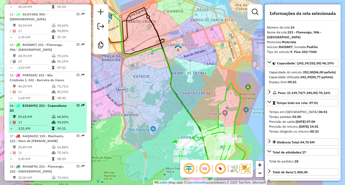
scroll to position [565, 0]
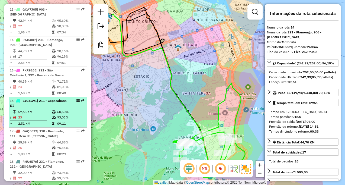
click at [70, 114] on td "93,03%" at bounding box center [70, 116] width 27 height 5
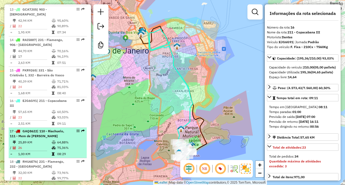
click at [55, 129] on div "17 - GAQ8622 | 110 - Riachuelo, 111 - Mem de Sá" at bounding box center [38, 133] width 57 height 10
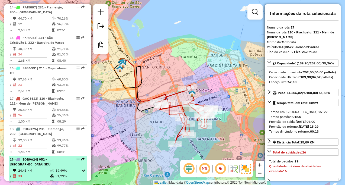
scroll to position [620, 0]
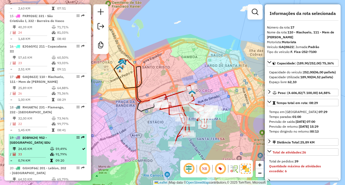
click at [69, 136] on div "19 - EOB9A24 | 952 - Cinelândia SDU" at bounding box center [48, 140] width 76 height 10
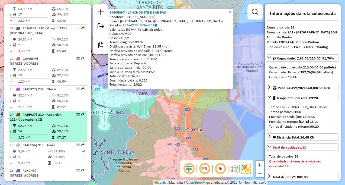
scroll to position [798, 0]
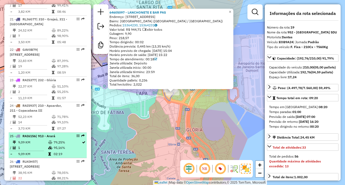
click at [49, 139] on td at bounding box center [50, 141] width 5 height 5
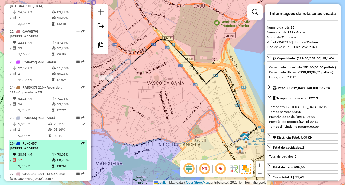
scroll to position [825, 0]
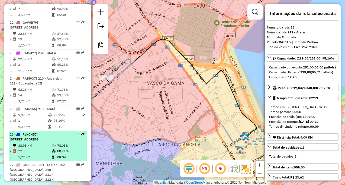
click at [53, 137] on li "26 - RLK0H57 | 131 - Praça de Mauá, 132 - Acre, 133 - Pompeu 38,95 KM 78,05% / …" at bounding box center [48, 146] width 78 height 30
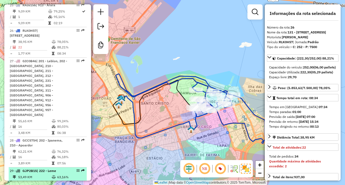
scroll to position [934, 0]
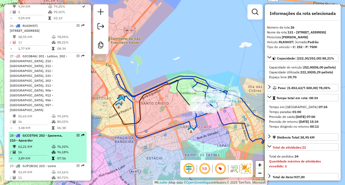
click at [68, 155] on td "07:56" at bounding box center [70, 157] width 27 height 5
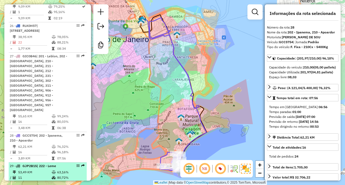
click at [57, 169] on td "63,16%" at bounding box center [70, 171] width 27 height 5
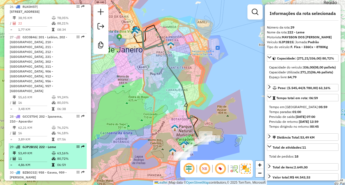
scroll to position [988, 0]
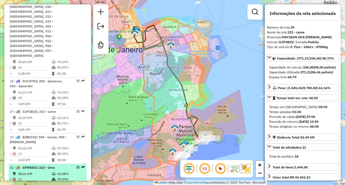
click at [62, 171] on td "63,58%" at bounding box center [70, 173] width 27 height 5
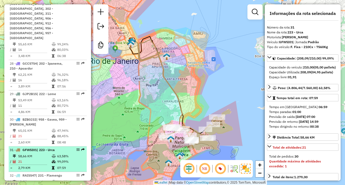
scroll to position [1015, 0]
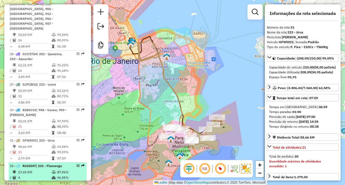
click at [55, 169] on td at bounding box center [53, 171] width 5 height 5
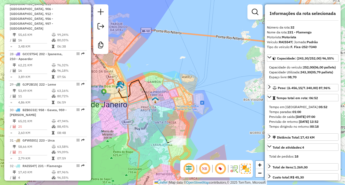
drag, startPoint x: 136, startPoint y: 135, endPoint x: 145, endPoint y: 120, distance: 17.6
click at [144, 122] on div "Janela de atendimento Grade de atendimento Capacidade Transportadoras Veículos …" at bounding box center [172, 92] width 345 height 185
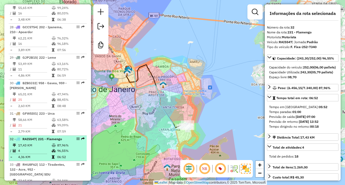
scroll to position [1042, 0]
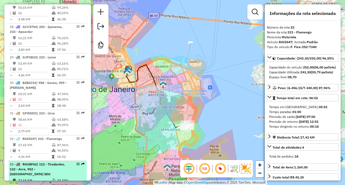
click at [57, 177] on td "74,34%" at bounding box center [70, 179] width 27 height 5
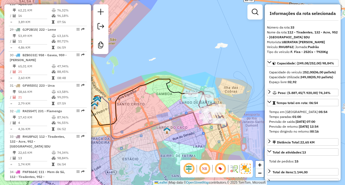
scroll to position [1124, 0]
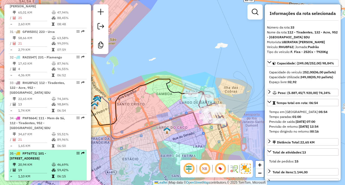
click at [45, 151] on span "| 101 - Praça da Bandeira, 102 - Rio Comprido II, 103 - Rio Comprido I , 104 - …" at bounding box center [28, 155] width 36 height 9
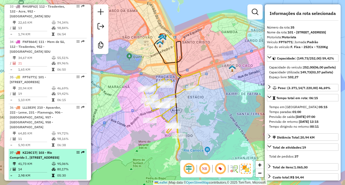
scroll to position [1205, 0]
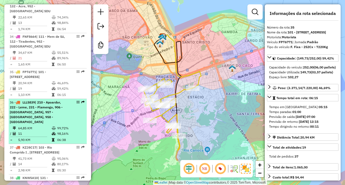
click at [53, 132] on icon at bounding box center [54, 133] width 4 height 3
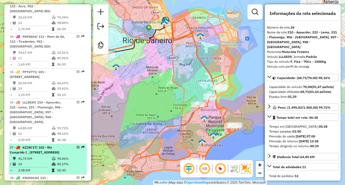
click at [56, 145] on span "| 103 - Rio Comprido I , 232 - Glória, 902 - Santa Tereza, 906 - Laranjeiras" at bounding box center [35, 149] width 50 height 9
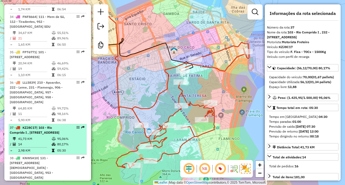
scroll to position [1286, 0]
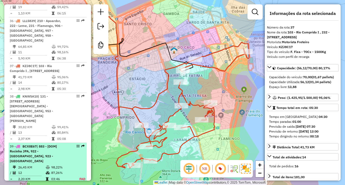
click at [64, 164] on td "98,22%" at bounding box center [62, 166] width 22 height 5
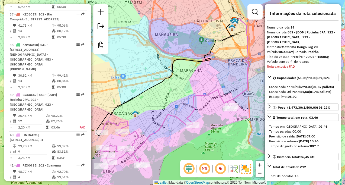
scroll to position [1390, 0]
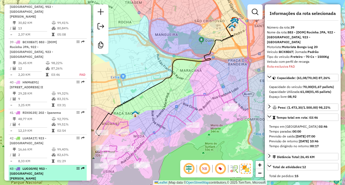
click at [56, 165] on li "43 - LUO3G95 | 953 - Aeroporto Santos Dumont 24,09 KM 97,59% / 2 89,20% = 12,05…" at bounding box center [48, 182] width 78 height 35
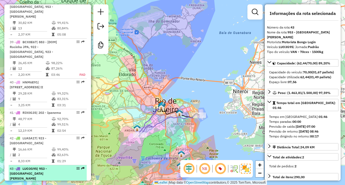
click at [57, 182] on td "97,59%" at bounding box center [70, 184] width 27 height 5
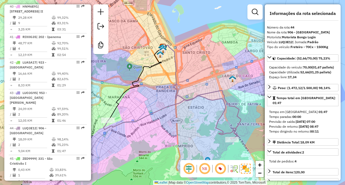
scroll to position [1472, 0]
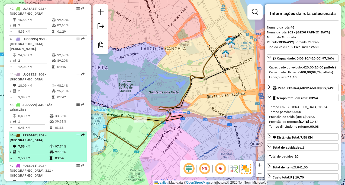
scroll to position [1553, 0]
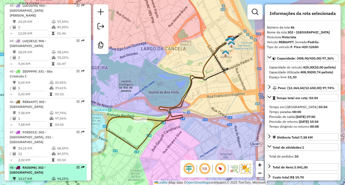
click at [58, 176] on td "94,23%" at bounding box center [70, 178] width 27 height 5
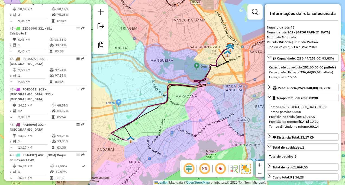
scroll to position [1607, 0]
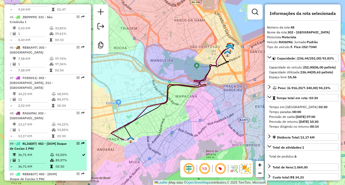
click at [56, 157] on td "89,57%" at bounding box center [68, 159] width 26 height 5
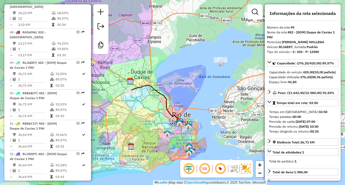
scroll to position [1688, 0]
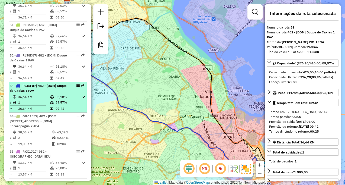
scroll to position [1797, 0]
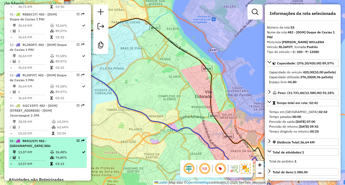
click at [62, 154] on td "76,80%" at bounding box center [68, 156] width 26 height 5
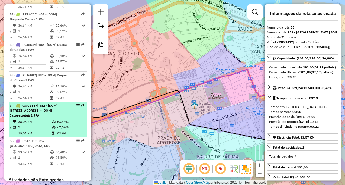
click at [66, 130] on td "02:04" at bounding box center [70, 132] width 27 height 5
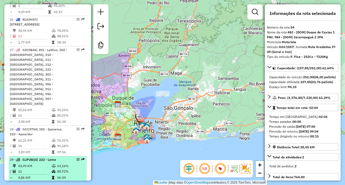
scroll to position [902, 0]
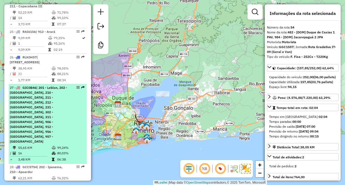
click at [57, 114] on div "27 - GIC0B46 | 201 - Leblon, 202 - Ipanema, 210 - Apoardor, 211 - Copacabana II…" at bounding box center [38, 114] width 57 height 59
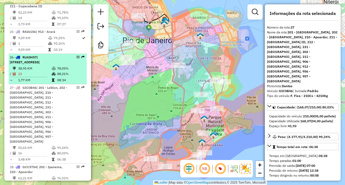
click at [57, 71] on td "88,21%" at bounding box center [70, 73] width 27 height 5
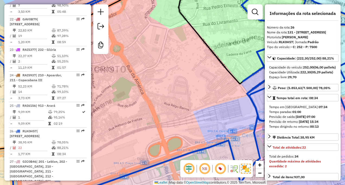
scroll to position [821, 0]
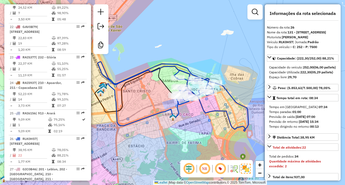
drag, startPoint x: 178, startPoint y: 116, endPoint x: 174, endPoint y: 120, distance: 5.7
click at [174, 120] on icon at bounding box center [141, 105] width 78 height 42
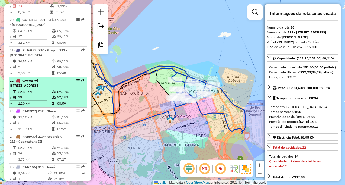
scroll to position [767, 0]
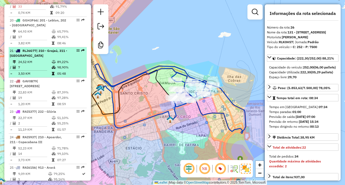
click at [60, 64] on td "98,90%" at bounding box center [70, 66] width 27 height 5
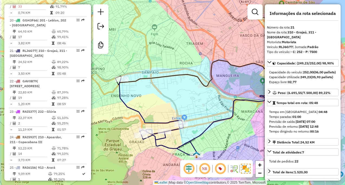
drag, startPoint x: 114, startPoint y: 89, endPoint x: 149, endPoint y: 99, distance: 36.3
click at [149, 99] on div "Janela de atendimento Grade de atendimento Capacidade Transportadoras Veículos …" at bounding box center [172, 92] width 345 height 185
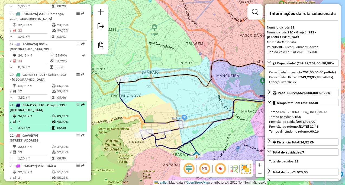
scroll to position [686, 0]
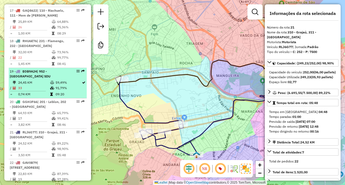
click at [54, 80] on td at bounding box center [52, 82] width 5 height 5
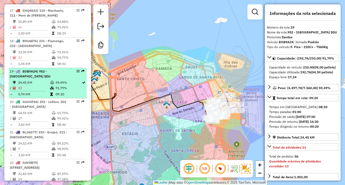
click at [61, 85] on td "91,79%" at bounding box center [68, 87] width 26 height 5
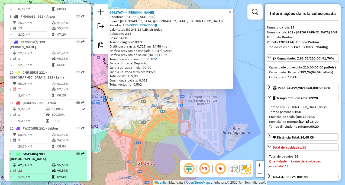
scroll to position [392, 0]
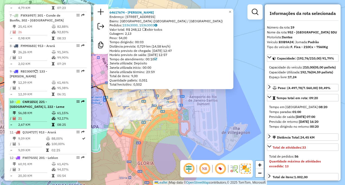
click at [47, 122] on td "2,67 KM" at bounding box center [35, 124] width 34 height 5
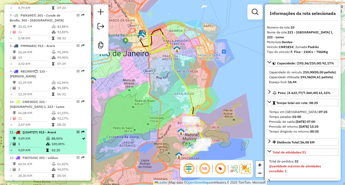
click at [41, 136] on td "9,09 KM" at bounding box center [32, 138] width 28 height 5
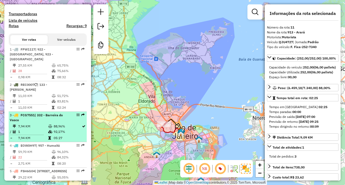
scroll to position [175, 0]
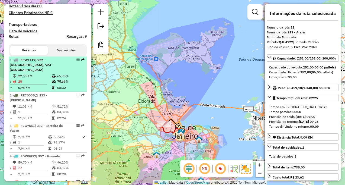
click at [66, 86] on td "08:32" at bounding box center [70, 87] width 27 height 5
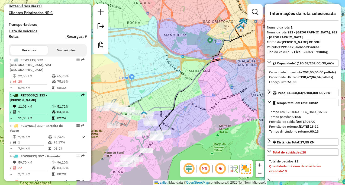
click at [69, 104] on td "51,72%" at bounding box center [70, 106] width 27 height 5
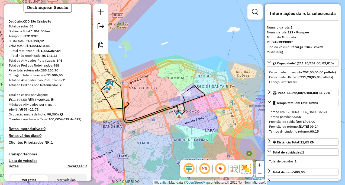
scroll to position [12, 0]
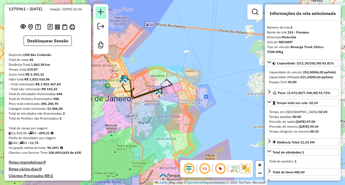
click at [101, 14] on em at bounding box center [101, 12] width 7 height 7
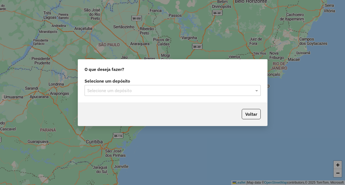
click at [189, 91] on input "text" at bounding box center [167, 90] width 160 height 7
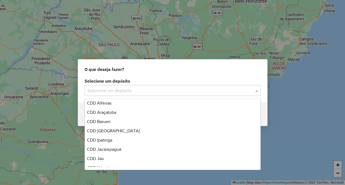
scroll to position [108, 0]
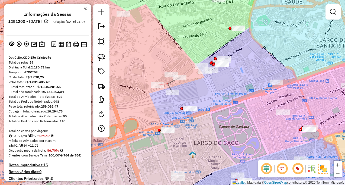
scroll to position [67, 0]
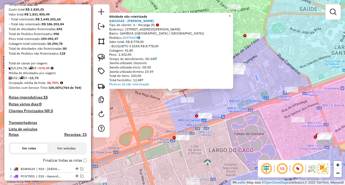
click at [178, 86] on div "Motivos da não roteirização" at bounding box center [170, 84] width 122 height 4
click at [184, 92] on div "Atividade não roteirizada 64615165 - [PERSON_NAME] DA SILV Tipo de cliente: 6 -…" at bounding box center [172, 92] width 345 height 185
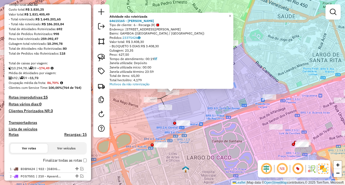
click at [185, 97] on div "Atividade não roteirizada 64615165 - [PERSON_NAME] DA SILV Tipo de cliente: 6 -…" at bounding box center [172, 92] width 345 height 185
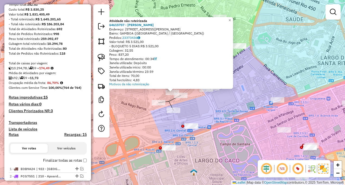
click at [154, 113] on div "Atividade não roteirizada 64615757 - [PERSON_NAME]: [STREET_ADDRESS][PERSON_NAM…" at bounding box center [172, 92] width 345 height 185
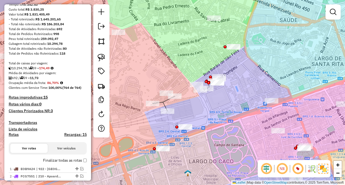
drag, startPoint x: 193, startPoint y: 103, endPoint x: 181, endPoint y: 106, distance: 12.8
click at [183, 106] on div "Janela de atendimento Grade de atendimento Capacidade Transportadoras Veículos …" at bounding box center [172, 92] width 345 height 185
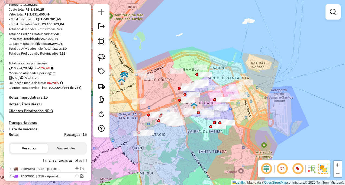
drag, startPoint x: 193, startPoint y: 139, endPoint x: 194, endPoint y: 121, distance: 17.9
click at [195, 123] on div "Janela de atendimento Grade de atendimento Capacidade Transportadoras Veículos …" at bounding box center [172, 92] width 345 height 185
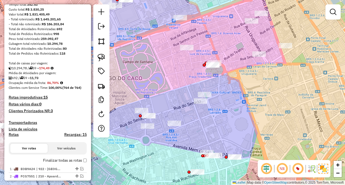
drag, startPoint x: 191, startPoint y: 104, endPoint x: 177, endPoint y: 121, distance: 22.2
click at [177, 121] on div "Janela de atendimento Grade de atendimento Capacidade Transportadoras Veículos …" at bounding box center [172, 92] width 345 height 185
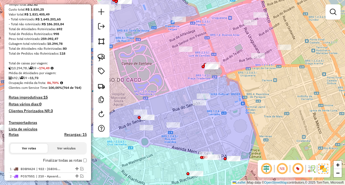
drag, startPoint x: 185, startPoint y: 127, endPoint x: 192, endPoint y: 117, distance: 12.3
click at [192, 117] on div "Janela de atendimento Grade de atendimento Capacidade Transportadoras Veículos …" at bounding box center [172, 92] width 345 height 185
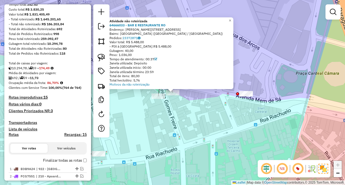
click at [191, 117] on div "Atividade não roteirizada 64666033 - BAR E RESTAURANTE RO Endereço: [PERSON_NAM…" at bounding box center [172, 92] width 345 height 185
click at [167, 97] on div "Atividade não roteirizada 64666033 - BAR E RESTAURANTE RO Endereço: [PERSON_NAM…" at bounding box center [172, 92] width 345 height 185
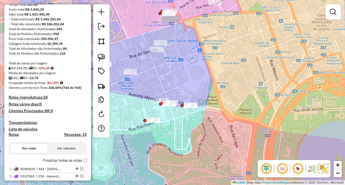
drag, startPoint x: 168, startPoint y: 111, endPoint x: 175, endPoint y: 126, distance: 16.3
click at [175, 126] on div "Janela de atendimento Grade de atendimento Capacidade Transportadoras Veículos …" at bounding box center [172, 92] width 345 height 185
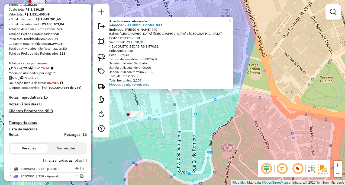
click at [168, 119] on div "Atividade não roteirizada 64666030 - PANIFIC. E CONF. GRA Endereço: [PERSON_NAM…" at bounding box center [172, 92] width 345 height 185
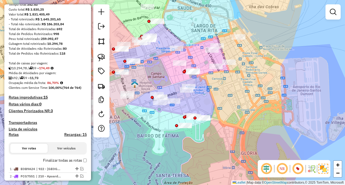
drag, startPoint x: 195, startPoint y: 128, endPoint x: 220, endPoint y: 130, distance: 25.5
click at [220, 131] on div "Janela de atendimento Grade de atendimento Capacidade Transportadoras Veículos …" at bounding box center [172, 92] width 345 height 185
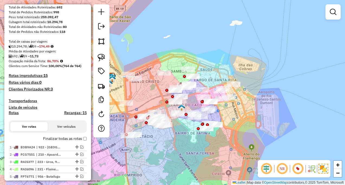
scroll to position [95, 0]
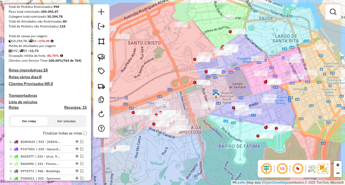
drag, startPoint x: 248, startPoint y: 113, endPoint x: 209, endPoint y: 134, distance: 44.1
click at [209, 134] on div "Janela de atendimento Grade de atendimento Capacidade Transportadoras Veículos …" at bounding box center [172, 92] width 345 height 185
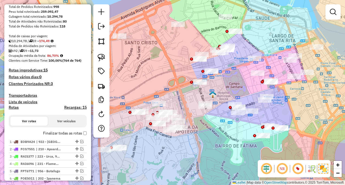
drag, startPoint x: 216, startPoint y: 133, endPoint x: 195, endPoint y: 132, distance: 21.2
click at [196, 132] on div "Janela de atendimento Grade de atendimento Capacidade Transportadoras Veículos …" at bounding box center [172, 92] width 345 height 185
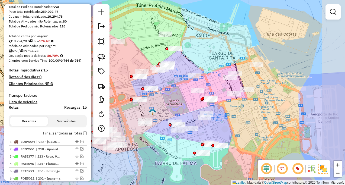
drag, startPoint x: 249, startPoint y: 116, endPoint x: 223, endPoint y: 127, distance: 28.0
click at [224, 127] on div "Janela de atendimento Grade de atendimento Capacidade Transportadoras Veículos …" at bounding box center [172, 92] width 345 height 185
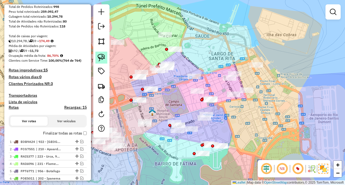
click at [104, 58] on img at bounding box center [102, 58] width 8 height 8
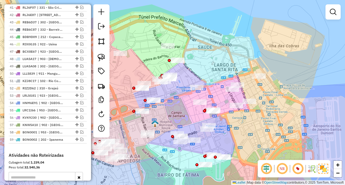
scroll to position [528, 0]
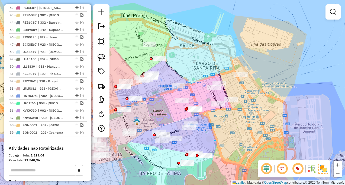
drag, startPoint x: 215, startPoint y: 140, endPoint x: 222, endPoint y: 136, distance: 7.8
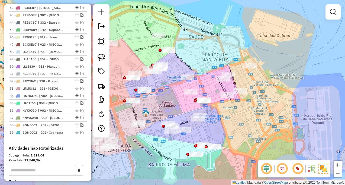
drag, startPoint x: 215, startPoint y: 131, endPoint x: 224, endPoint y: 122, distance: 13.2
click at [224, 122] on div "Janela de atendimento Grade de atendimento Capacidade Transportadoras Veículos …" at bounding box center [172, 92] width 345 height 185
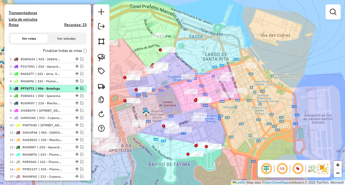
scroll to position [176, 0]
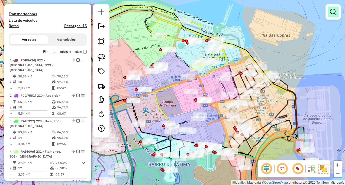
click at [334, 10] on em at bounding box center [333, 12] width 7 height 7
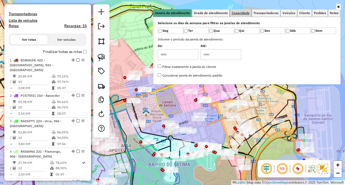
click at [244, 11] on link "Capacidade" at bounding box center [240, 13] width 21 height 8
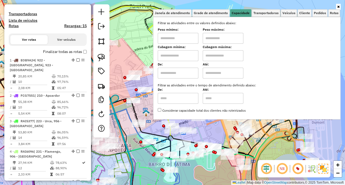
click at [186, 56] on input "text" at bounding box center [178, 55] width 41 height 11
type input "******"
click at [232, 59] on input "text" at bounding box center [223, 55] width 41 height 11
type input "******"
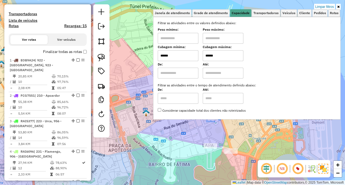
click at [212, 136] on div "Limpar filtros Janela de atendimento Grade de atendimento Capacidade Transporta…" at bounding box center [172, 92] width 345 height 185
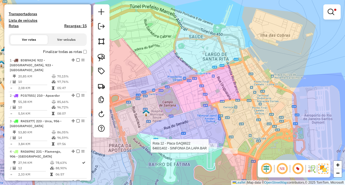
select select "**********"
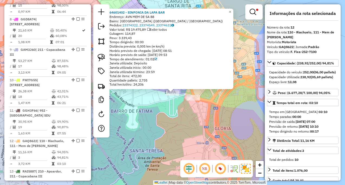
scroll to position [543, 0]
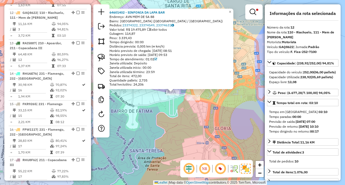
click at [167, 121] on div "64601402 - SINFONIA DA LAPA BAR Endereço: AVN MEM DE SA 88 Bairro: [GEOGRAPHIC_…" at bounding box center [172, 92] width 345 height 185
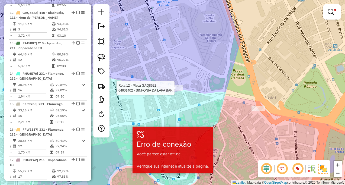
select select "**********"
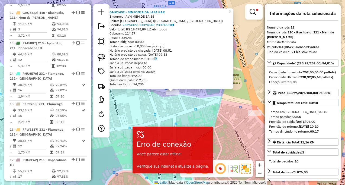
click at [149, 111] on div "64601402 - SINFONIA DA LAPA BAR Endereço: AVN MEM DE SA 88 Bairro: [GEOGRAPHIC_…" at bounding box center [172, 92] width 345 height 185
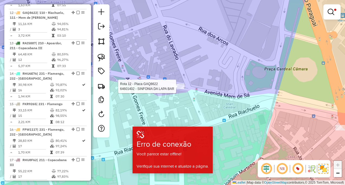
select select "**********"
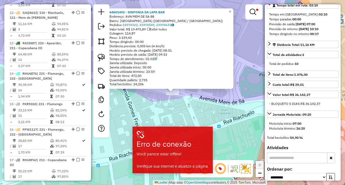
scroll to position [136, 0]
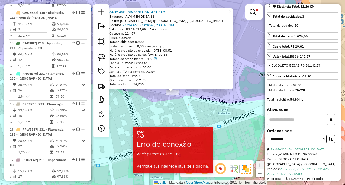
click at [139, 100] on div "64601402 - SINFONIA DA LAPA BAR Endereço: AVN MEM DE SA 88 Bairro: [GEOGRAPHIC_…" at bounding box center [172, 92] width 345 height 185
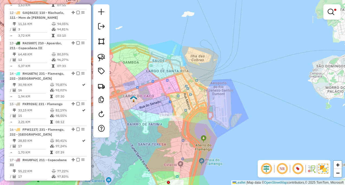
drag, startPoint x: 134, startPoint y: 117, endPoint x: 158, endPoint y: 126, distance: 25.3
click at [158, 126] on div "Limpar filtros Janela de atendimento Grade de atendimento Capacidade Transporta…" at bounding box center [172, 92] width 345 height 185
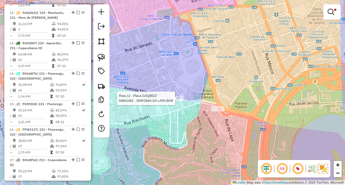
select select "**********"
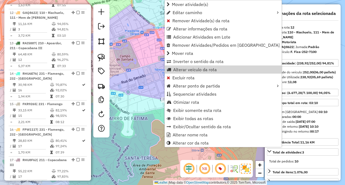
click at [150, 83] on div "Limpar filtros Janela de atendimento Grade de atendimento Capacidade Transporta…" at bounding box center [172, 92] width 345 height 185
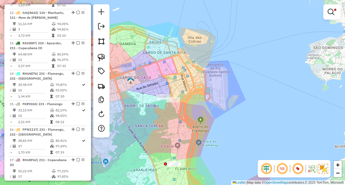
drag, startPoint x: 138, startPoint y: 75, endPoint x: 163, endPoint y: 90, distance: 29.2
click at [163, 90] on div "Limpar filtros Janela de atendimento Grade de atendimento Capacidade Transporta…" at bounding box center [172, 92] width 345 height 185
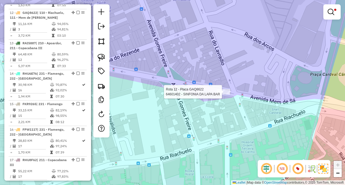
select select "**********"
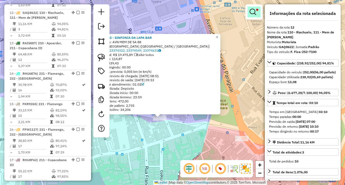
click at [253, 17] on link at bounding box center [253, 12] width 13 height 11
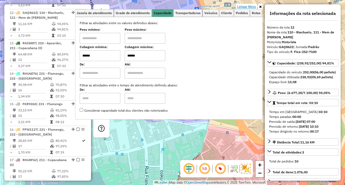
click at [248, 7] on link "Limpar filtros" at bounding box center [246, 7] width 21 height 6
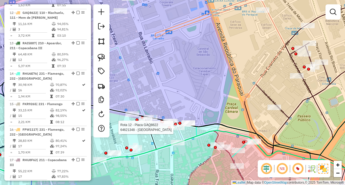
select select "**********"
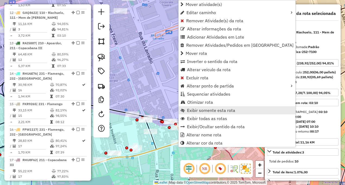
click at [212, 108] on span "Exibir somente esta rota" at bounding box center [211, 110] width 48 height 4
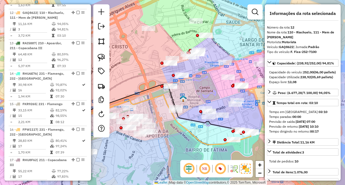
drag, startPoint x: 224, startPoint y: 127, endPoint x: 165, endPoint y: 110, distance: 60.6
click at [165, 110] on icon at bounding box center [137, 81] width 220 height 100
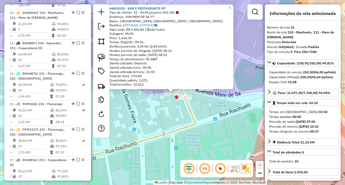
click at [172, 115] on div "64603038 - BAR E RESTAURANTE OP Tipo de cliente: 51 - Perfil pequeno VUC (W) En…" at bounding box center [172, 92] width 345 height 185
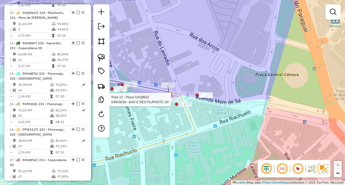
select select "**********"
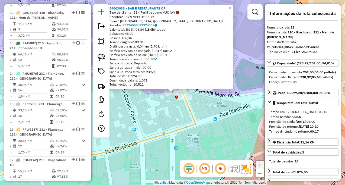
click at [166, 104] on div "64603038 - BAR E RESTAURANTE OP Tipo de cliente: 51 - Perfil pequeno VUC (W) En…" at bounding box center [172, 92] width 345 height 185
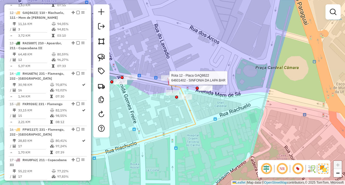
select select "**********"
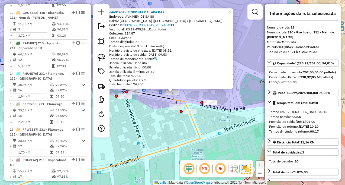
click at [161, 107] on div "64601402 - SINFONIA DA LAPA BAR Endereço: AVN MEM DE SA 88 Bairro: [GEOGRAPHIC_…" at bounding box center [172, 92] width 345 height 185
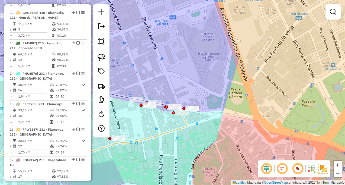
drag, startPoint x: 159, startPoint y: 118, endPoint x: 178, endPoint y: 122, distance: 19.1
click at [178, 124] on div "Janela de atendimento Grade de atendimento Capacidade Transportadoras Veículos …" at bounding box center [172, 92] width 345 height 185
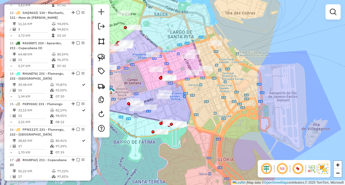
click at [139, 121] on div "Janela de atendimento Grade de atendimento Capacidade Transportadoras Veículos …" at bounding box center [172, 92] width 345 height 185
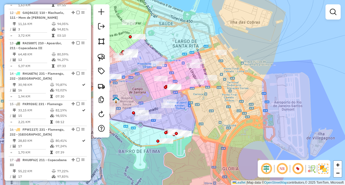
drag, startPoint x: 189, startPoint y: 115, endPoint x: 196, endPoint y: 128, distance: 14.3
click at [196, 128] on div "Janela de atendimento Grade de atendimento Capacidade Transportadoras Veículos …" at bounding box center [172, 92] width 345 height 185
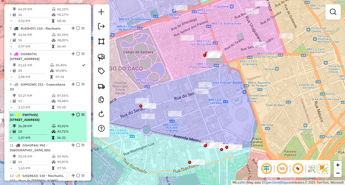
scroll to position [353, 0]
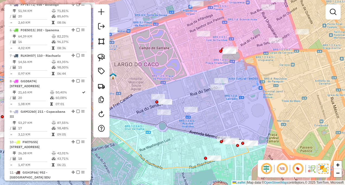
click at [101, 51] on div at bounding box center [101, 70] width 16 height 133
click at [101, 58] on img at bounding box center [102, 58] width 8 height 8
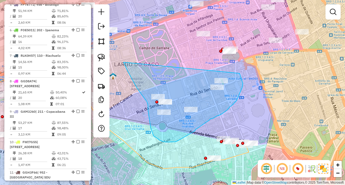
drag, startPoint x: 127, startPoint y: 69, endPoint x: 240, endPoint y: 72, distance: 112.8
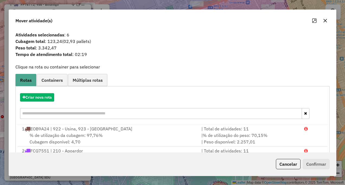
click at [325, 21] on icon "button" at bounding box center [326, 21] width 4 height 4
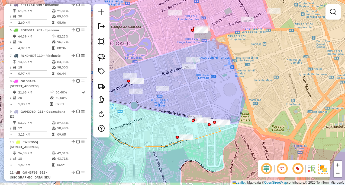
drag, startPoint x: 229, startPoint y: 108, endPoint x: 169, endPoint y: 57, distance: 78.7
click at [176, 63] on div "Janela de atendimento Grade de atendimento Capacidade Transportadoras Veículos …" at bounding box center [172, 92] width 345 height 185
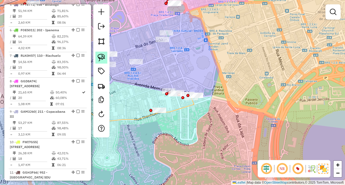
drag, startPoint x: 102, startPoint y: 55, endPoint x: 104, endPoint y: 56, distance: 2.8
click at [102, 55] on img at bounding box center [102, 58] width 8 height 8
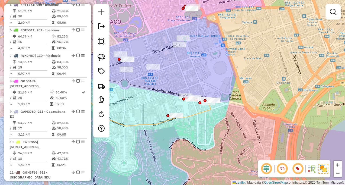
drag, startPoint x: 134, startPoint y: 53, endPoint x: 139, endPoint y: 50, distance: 5.9
click at [141, 51] on div "Janela de atendimento Grade de atendimento Capacidade Transportadoras Veículos …" at bounding box center [172, 92] width 345 height 185
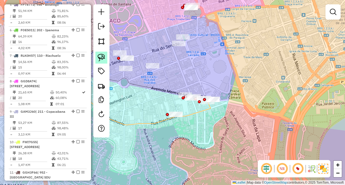
click at [104, 55] on img at bounding box center [102, 58] width 8 height 8
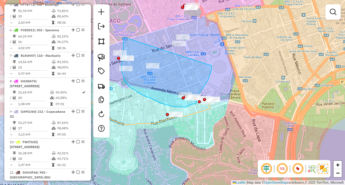
drag, startPoint x: 124, startPoint y: 38, endPoint x: 211, endPoint y: 59, distance: 89.7
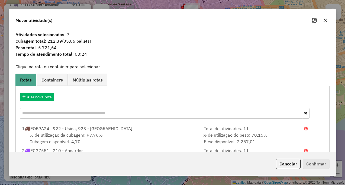
click at [326, 21] on icon "button" at bounding box center [326, 21] width 4 height 4
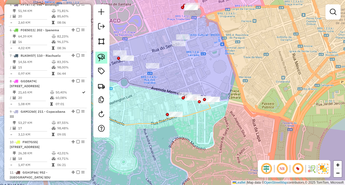
click at [104, 57] on img at bounding box center [102, 58] width 8 height 8
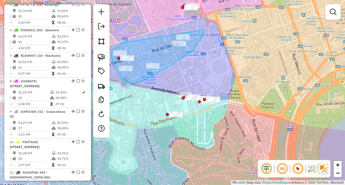
drag, startPoint x: 121, startPoint y: 43, endPoint x: 203, endPoint y: 30, distance: 82.9
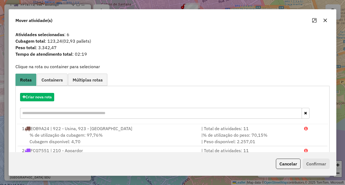
click at [327, 24] on button "button" at bounding box center [325, 20] width 9 height 9
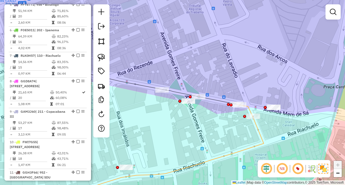
click at [213, 115] on div "Janela de atendimento Grade de atendimento Capacidade Transportadoras Veículos …" at bounding box center [172, 92] width 345 height 185
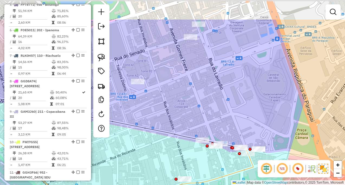
drag, startPoint x: 188, startPoint y: 83, endPoint x: 201, endPoint y: 118, distance: 37.9
click at [202, 119] on div "Janela de atendimento Grade de atendimento Capacidade Transportadoras Veículos …" at bounding box center [172, 92] width 345 height 185
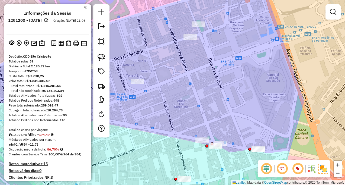
scroll to position [1, 0]
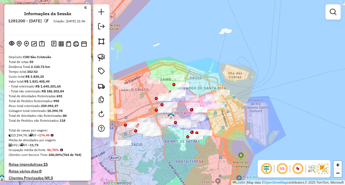
drag, startPoint x: 147, startPoint y: 143, endPoint x: 193, endPoint y: 145, distance: 45.9
click at [193, 146] on div "Janela de atendimento Grade de atendimento Capacidade Transportadoras Veículos …" at bounding box center [172, 92] width 345 height 185
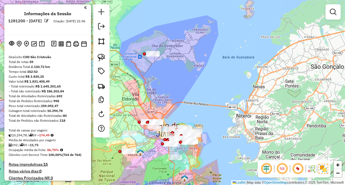
drag, startPoint x: 158, startPoint y: 159, endPoint x: 155, endPoint y: 147, distance: 13.2
click at [158, 150] on div "Janela de atendimento Grade de atendimento Capacidade Transportadoras Veículos …" at bounding box center [172, 92] width 345 height 185
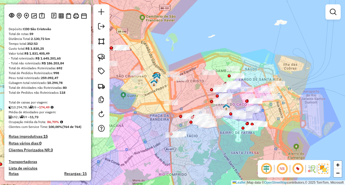
scroll to position [82, 0]
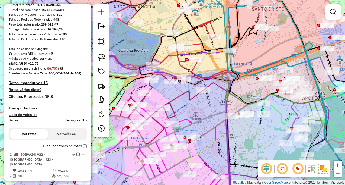
drag, startPoint x: 153, startPoint y: 147, endPoint x: 157, endPoint y: 139, distance: 8.7
click at [157, 141] on div "Janela de atendimento Grade de atendimento Capacidade Transportadoras Veículos …" at bounding box center [172, 92] width 345 height 185
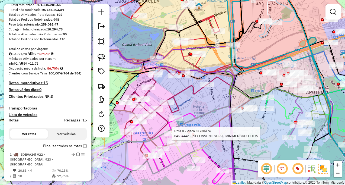
select select "**********"
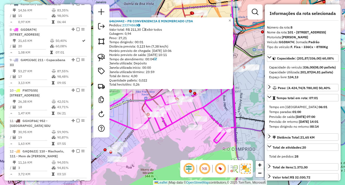
scroll to position [421, 0]
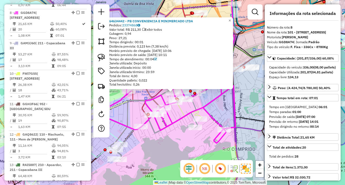
click at [176, 145] on div "64634442 - PB CONVENIENCIA E MINIMERCADO LTDA Pedidos: 23374868 Valor total: R$…" at bounding box center [172, 92] width 345 height 185
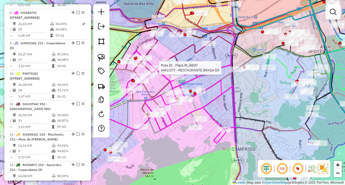
select select "**********"
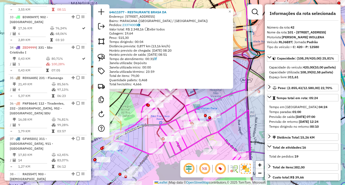
scroll to position [1453, 0]
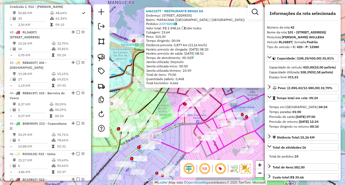
drag, startPoint x: 153, startPoint y: 137, endPoint x: 186, endPoint y: 135, distance: 33.1
click at [186, 135] on div "64611577 - RESTAURANTE BRASA DA Endereço: R PROFESSOR GABIZO 251 Bairro: MARACA…" at bounding box center [172, 92] width 345 height 185
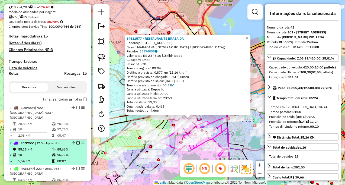
scroll to position [125, 0]
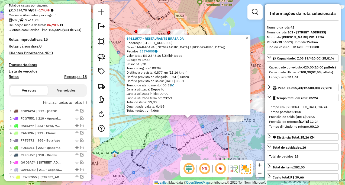
click at [135, 138] on div "64611577 - RESTAURANTE BRASA DA Endereço: R PROFESSOR GABIZO 251 Bairro: MARACA…" at bounding box center [172, 92] width 345 height 185
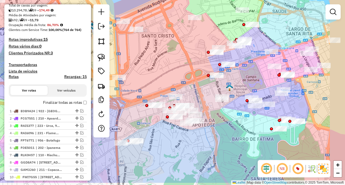
drag, startPoint x: 226, startPoint y: 154, endPoint x: 201, endPoint y: 124, distance: 39.2
click at [204, 130] on div "Janela de atendimento Grade de atendimento Capacidade Transportadoras Veículos …" at bounding box center [172, 92] width 345 height 185
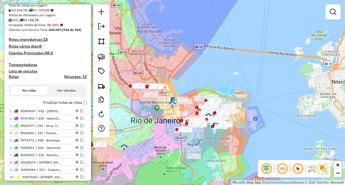
drag, startPoint x: 201, startPoint y: 145, endPoint x: 207, endPoint y: 138, distance: 8.8
click at [207, 139] on div "Janela de atendimento Grade de atendimento Capacidade Transportadoras Veículos …" at bounding box center [172, 92] width 345 height 185
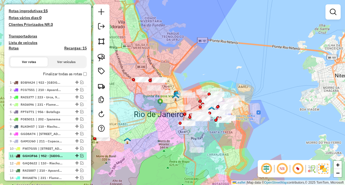
scroll to position [179, 0]
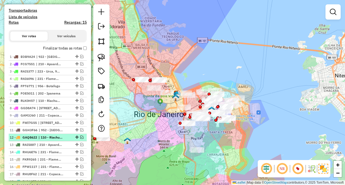
click at [80, 137] on em at bounding box center [81, 136] width 3 height 3
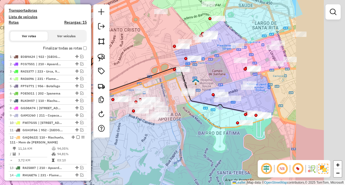
drag, startPoint x: 195, startPoint y: 124, endPoint x: 189, endPoint y: 124, distance: 6.2
click at [189, 124] on div "Janela de atendimento Grade de atendimento Capacidade Transportadoras Veículos …" at bounding box center [172, 92] width 345 height 185
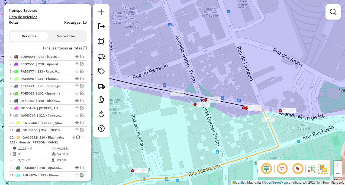
drag, startPoint x: 250, startPoint y: 131, endPoint x: 235, endPoint y: 137, distance: 15.4
click at [237, 137] on div "Janela de atendimento Grade de atendimento Capacidade Transportadoras Veículos …" at bounding box center [172, 92] width 345 height 185
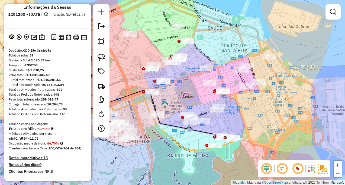
scroll to position [0, 0]
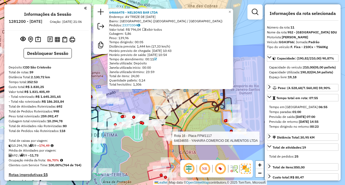
select select "**********"
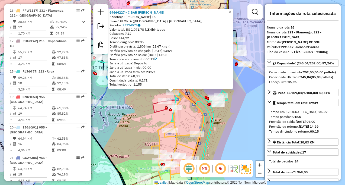
scroll to position [663, 0]
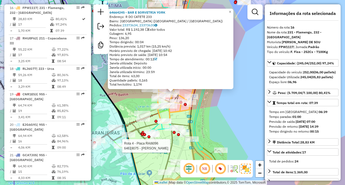
drag, startPoint x: 137, startPoint y: 145, endPoint x: 124, endPoint y: 146, distance: 13.3
click at [124, 146] on div "Rota 4 - Placa RAI6096 64619075 - DOM HELIO LARANJEIRA 64664245 - BAR E SORVETR…" at bounding box center [172, 92] width 345 height 185
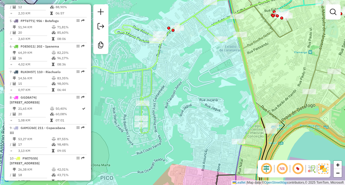
scroll to position [318, 0]
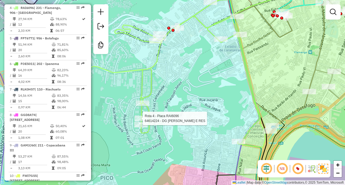
select select "**********"
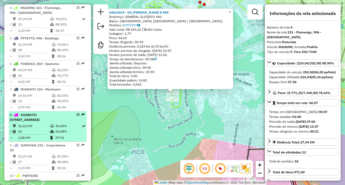
click at [73, 135] on td "07:01" at bounding box center [68, 137] width 26 height 5
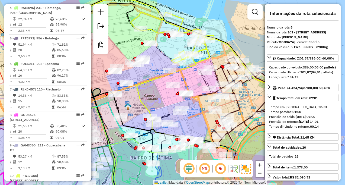
drag, startPoint x: 214, startPoint y: 115, endPoint x: 205, endPoint y: 117, distance: 9.1
click at [205, 117] on icon at bounding box center [118, 122] width 267 height 166
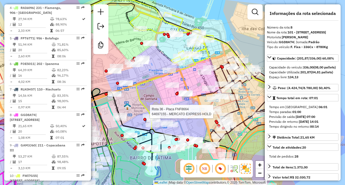
click at [214, 114] on div at bounding box center [215, 111] width 14 height 5
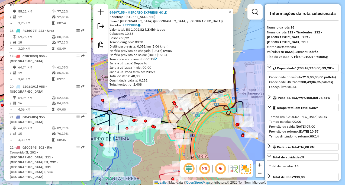
scroll to position [1275, 0]
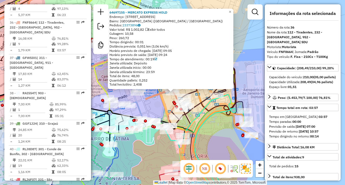
click at [205, 112] on icon at bounding box center [195, 148] width 79 height 109
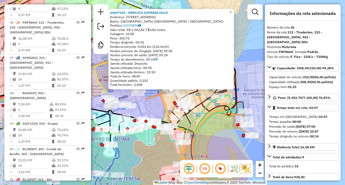
click at [205, 112] on icon at bounding box center [196, 149] width 79 height 108
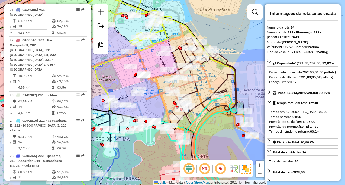
scroll to position [607, 0]
